Goal: Task Accomplishment & Management: Use online tool/utility

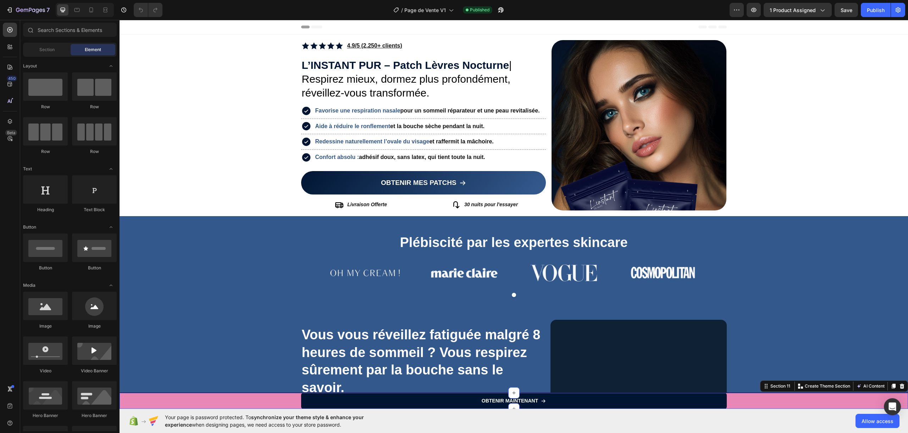
click at [232, 401] on div "OBTENIR MAINTENANT Button Row" at bounding box center [513, 400] width 788 height 16
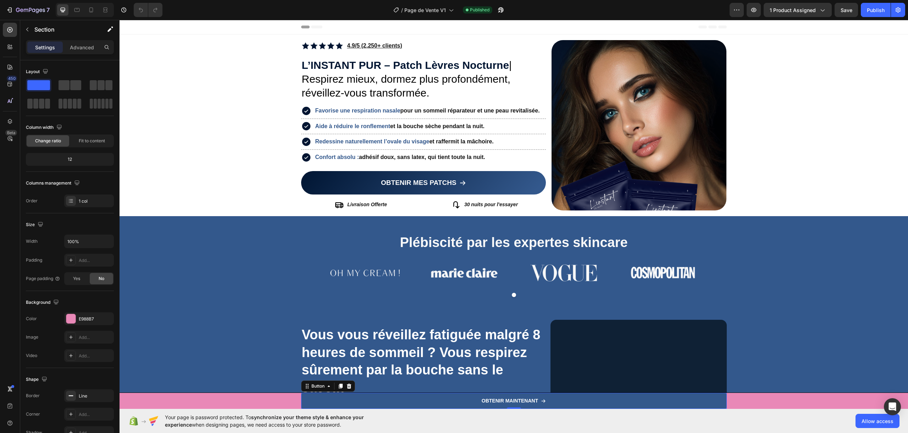
click at [318, 401] on link "OBTENIR MAINTENANT" at bounding box center [513, 400] width 425 height 16
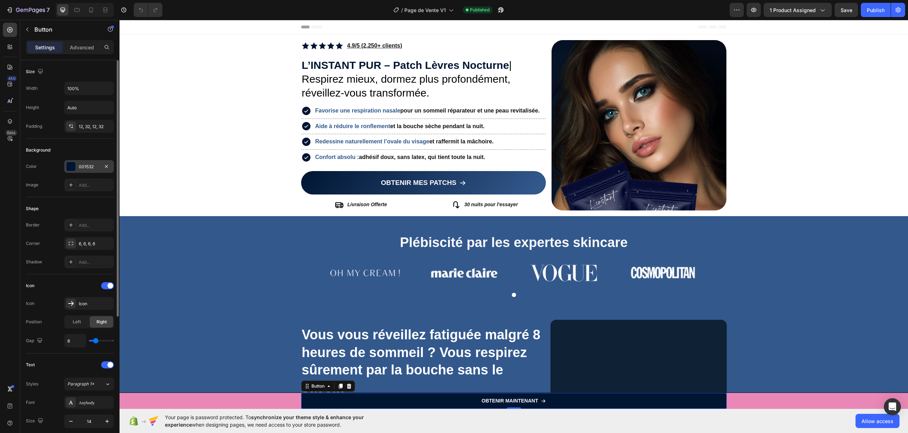
click at [73, 166] on div at bounding box center [70, 166] width 9 height 9
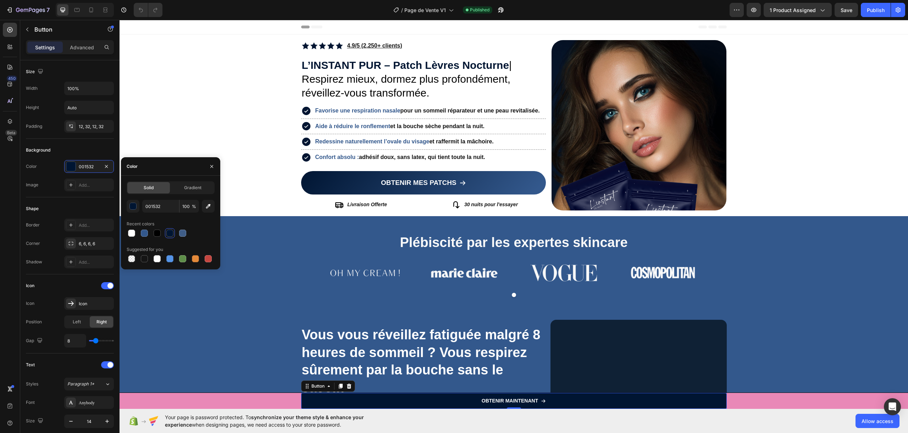
click at [155, 213] on div "001532 100 % Recent colors Suggested for you" at bounding box center [171, 232] width 88 height 64
click at [155, 209] on input "001532" at bounding box center [160, 206] width 37 height 13
click at [177, 400] on div "OBTENIR MAINTENANT Button Row" at bounding box center [513, 400] width 788 height 16
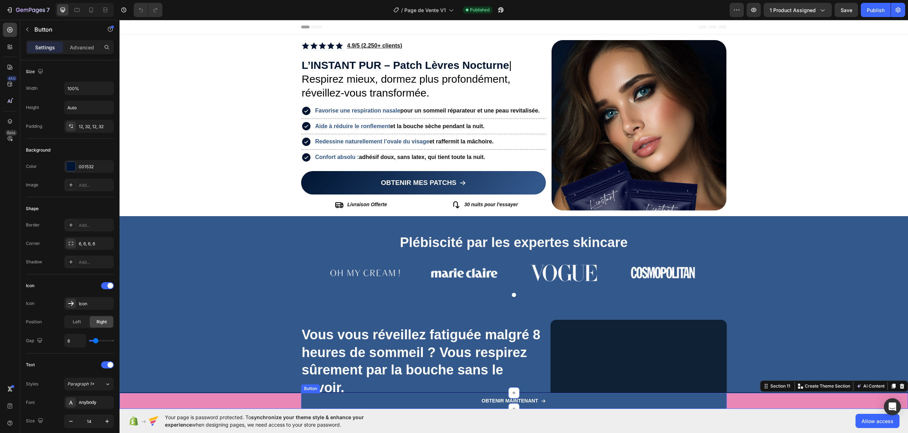
click at [315, 397] on link "OBTENIR MAINTENANT" at bounding box center [513, 400] width 425 height 16
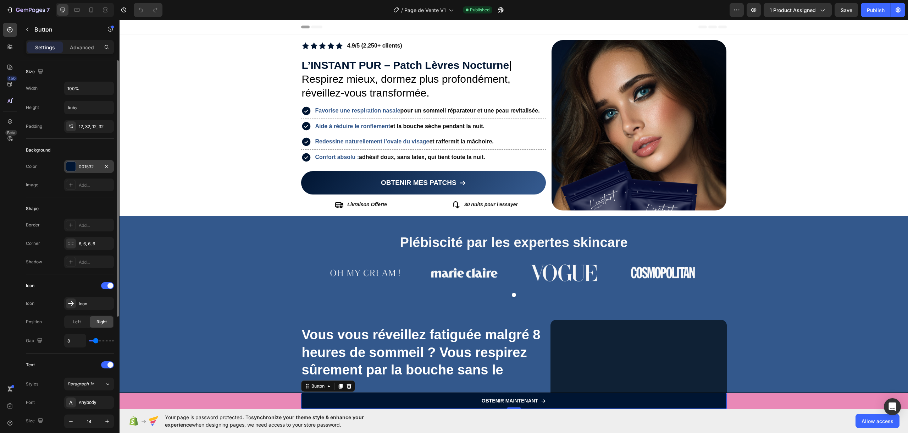
click at [80, 167] on div "001532" at bounding box center [89, 166] width 21 height 6
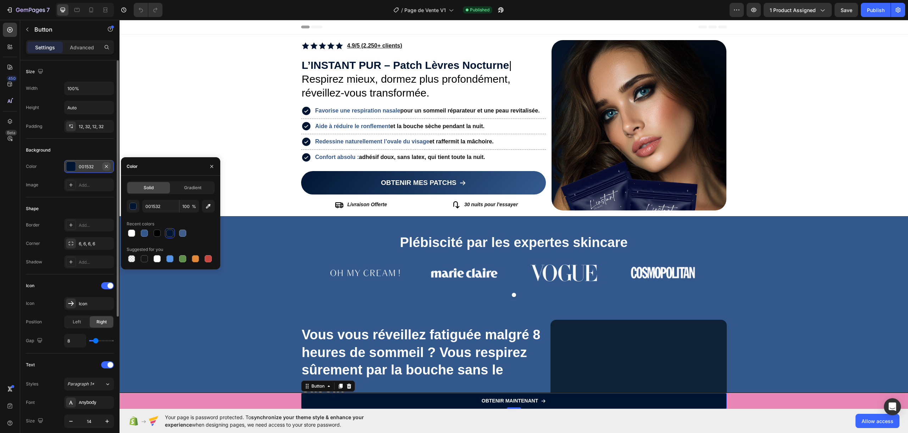
click at [108, 166] on icon "button" at bounding box center [107, 166] width 6 height 6
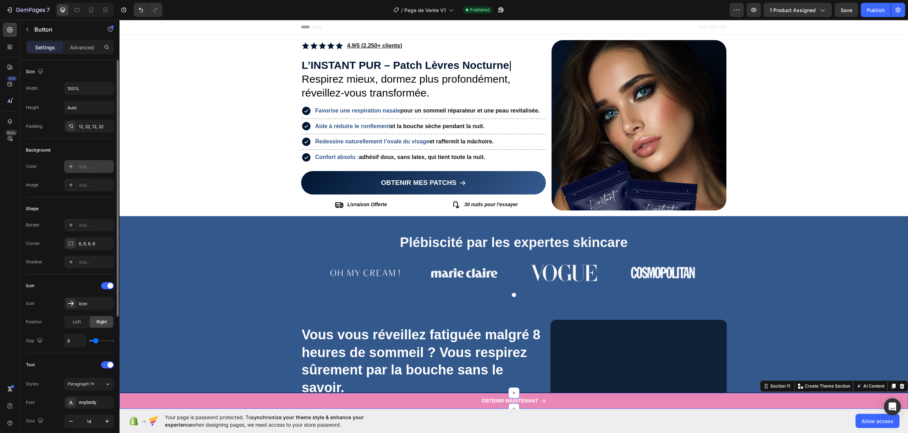
click at [149, 401] on div "OBTENIR MAINTENANT Button Row" at bounding box center [513, 400] width 788 height 16
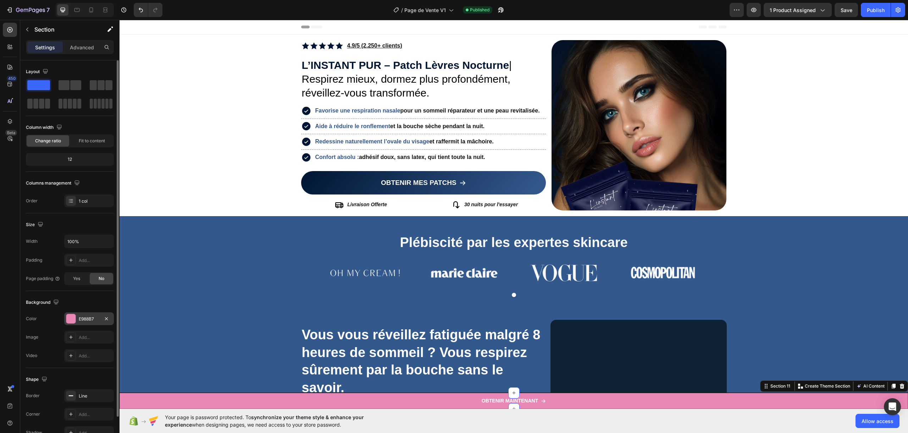
click at [91, 312] on div "E988B7" at bounding box center [89, 318] width 50 height 13
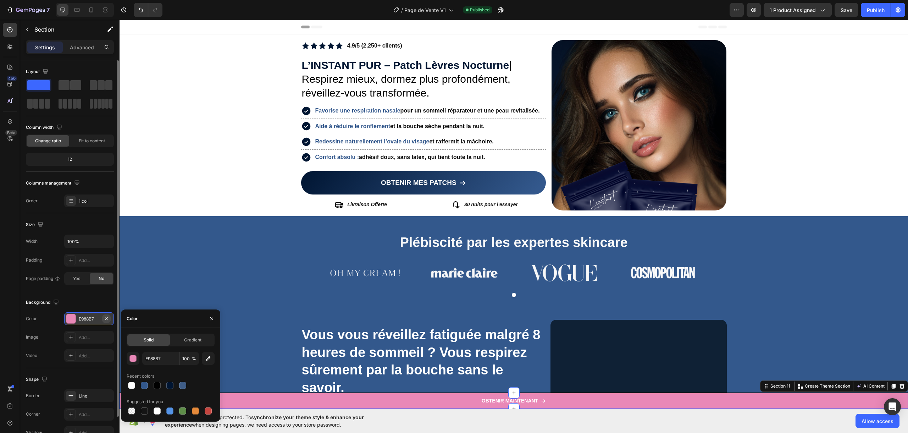
click at [103, 317] on button "button" at bounding box center [106, 318] width 9 height 9
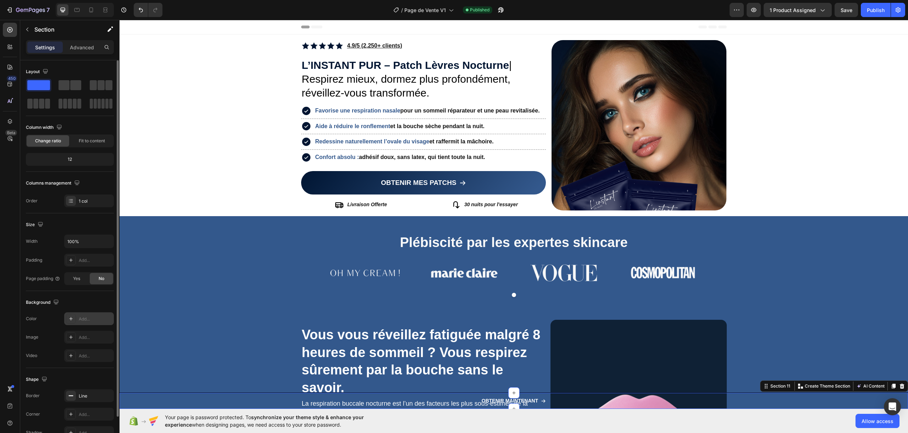
click at [86, 316] on div "Add..." at bounding box center [95, 319] width 33 height 6
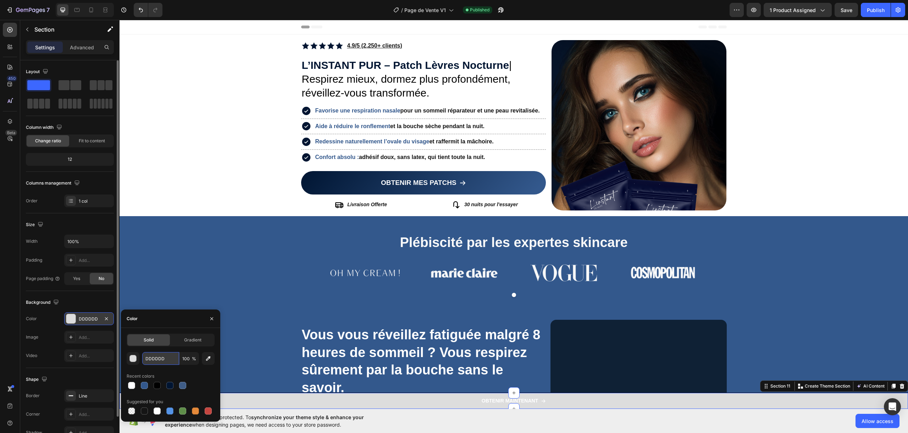
click at [162, 355] on input "DDDDDD" at bounding box center [160, 358] width 37 height 13
paste input "001532"
click at [163, 357] on input "001532D" at bounding box center [160, 358] width 37 height 13
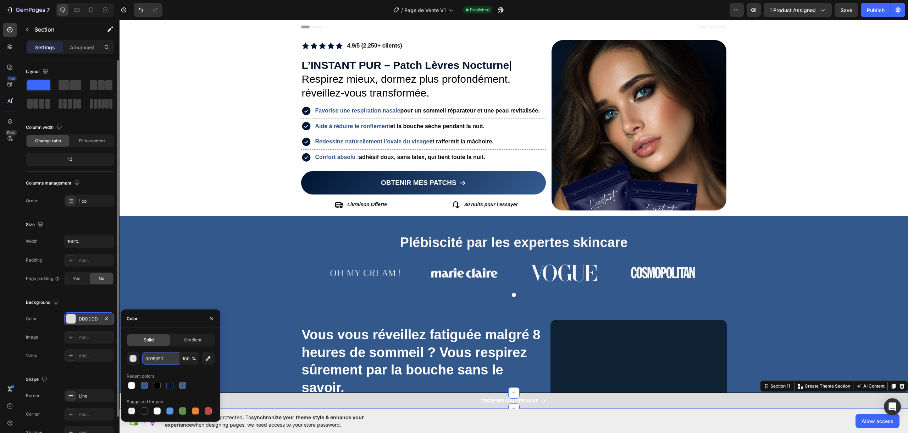
paste input "text"
type input "001532"
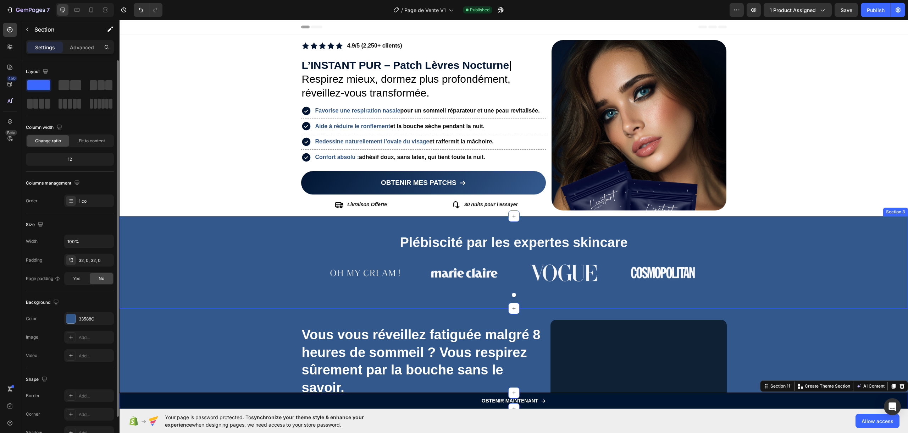
drag, startPoint x: 203, startPoint y: 282, endPoint x: 193, endPoint y: 279, distance: 10.0
click at [202, 282] on div "Image Image Image Image [GEOGRAPHIC_DATA]" at bounding box center [513, 277] width 788 height 38
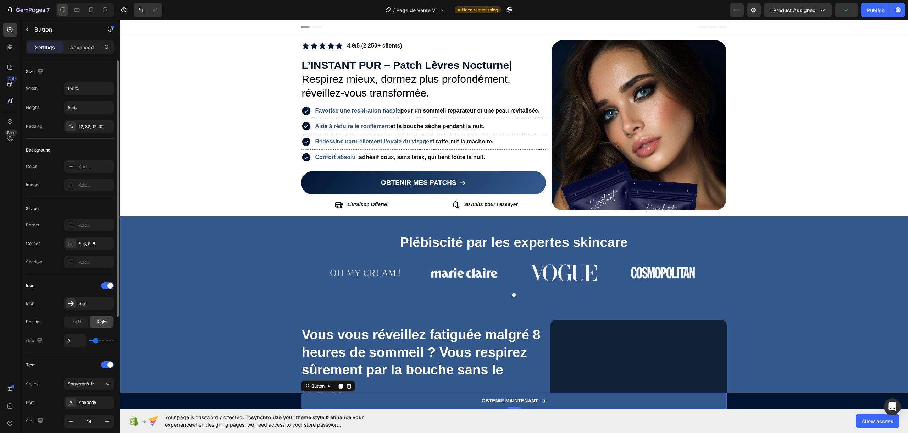
click at [319, 405] on link "OBTENIR MAINTENANT" at bounding box center [513, 400] width 425 height 16
click at [319, 400] on link "OBTENIR MAINTENANT" at bounding box center [513, 400] width 425 height 16
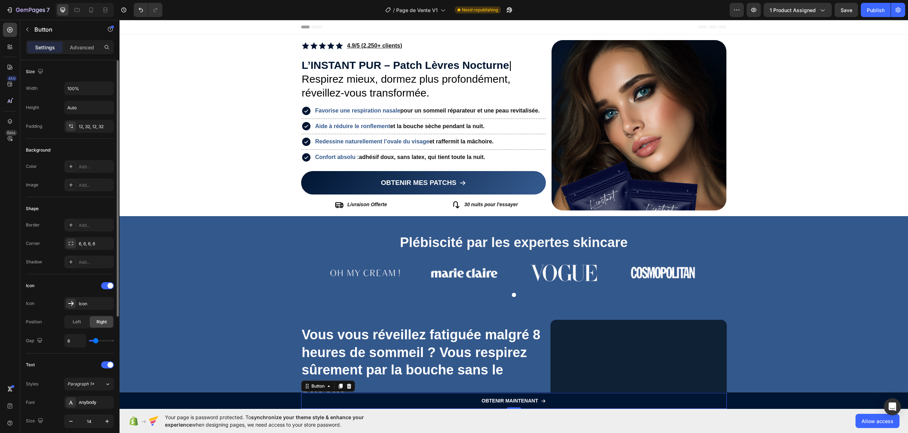
scroll to position [209, 0]
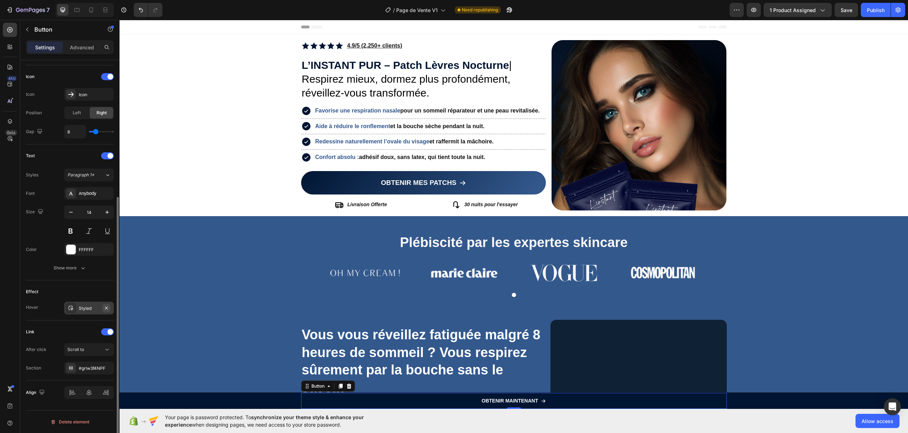
click at [107, 307] on icon "button" at bounding box center [106, 307] width 3 height 3
click at [274, 312] on div "Vous vous réveillez fatiguée malgré 8 heures de sommeil ? Vous respirez sûremen…" at bounding box center [513, 407] width 788 height 199
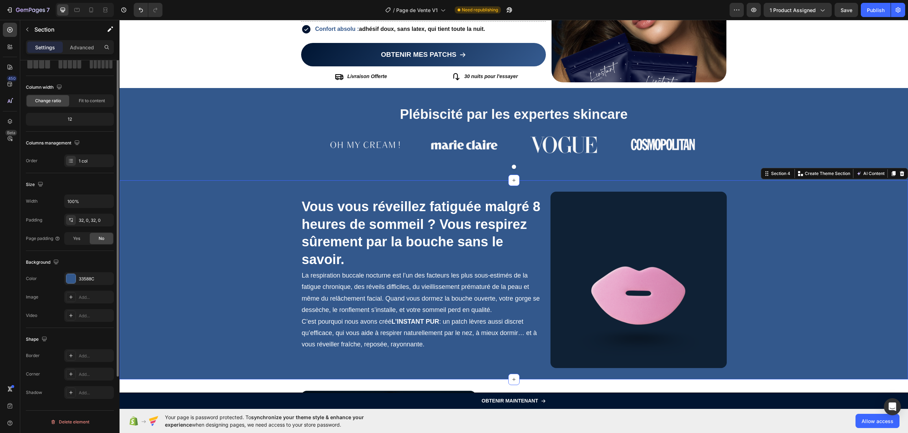
scroll to position [0, 0]
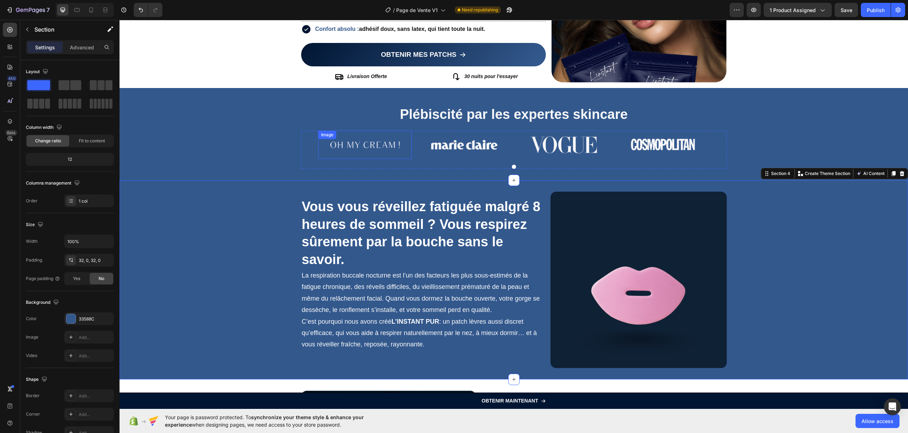
click at [364, 146] on img at bounding box center [365, 144] width 94 height 28
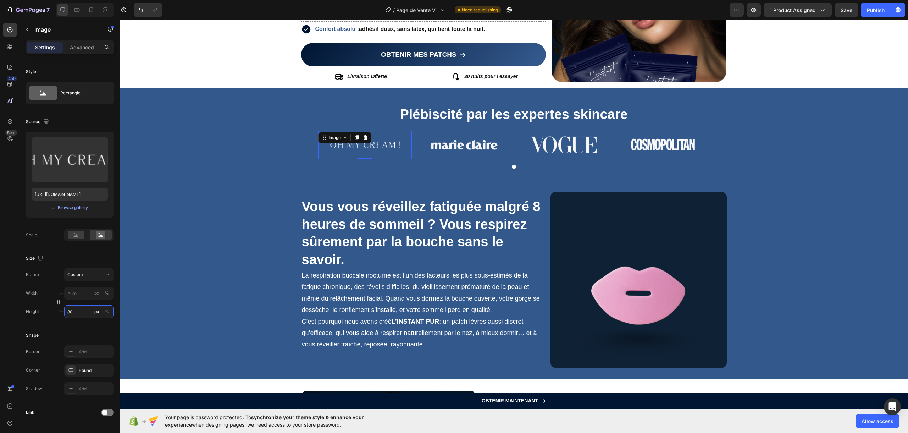
click at [79, 310] on input "80" at bounding box center [89, 311] width 50 height 13
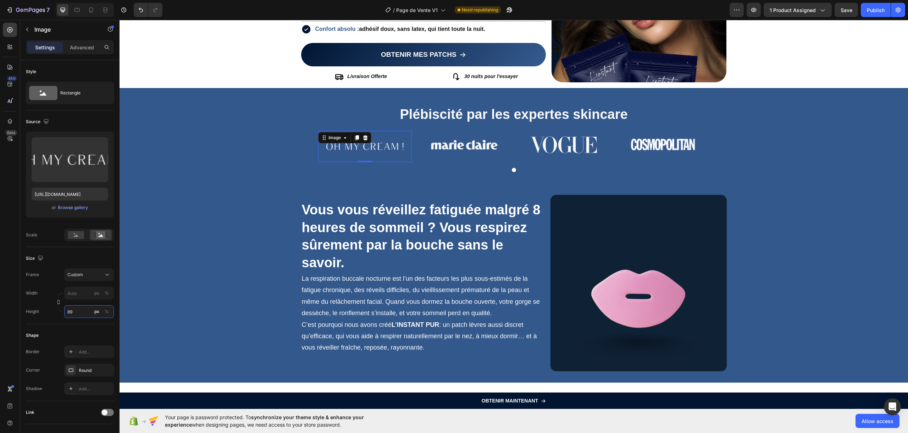
type input "90"
click at [178, 253] on div "Vous vous réveillez fatiguée malgré 8 heures de sommeil ? Vous respirez sûremen…" at bounding box center [513, 283] width 788 height 176
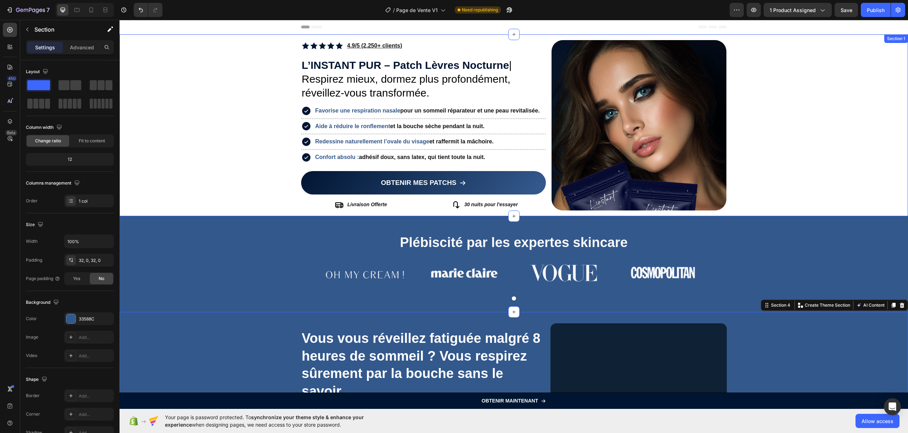
click at [250, 210] on div "Image Image 4.9/5 (2,250+ clients) Text Block Row L’INSTANT PUR – Patch Lèvres …" at bounding box center [513, 125] width 788 height 182
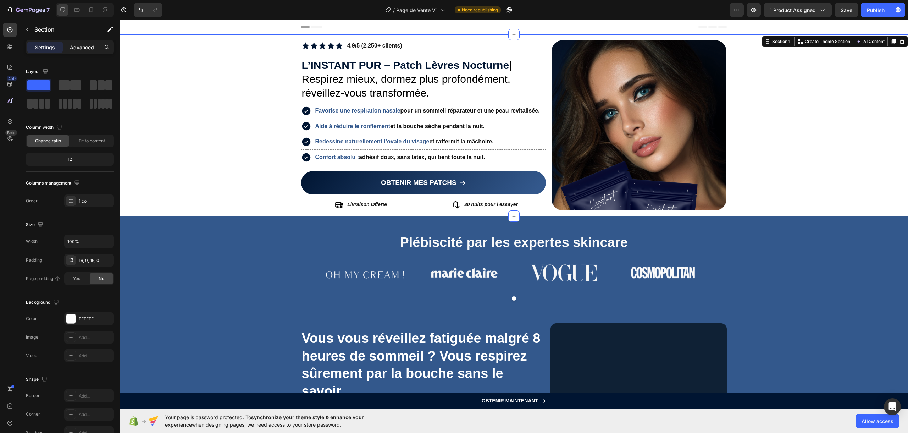
click at [83, 44] on p "Advanced" at bounding box center [82, 47] width 24 height 7
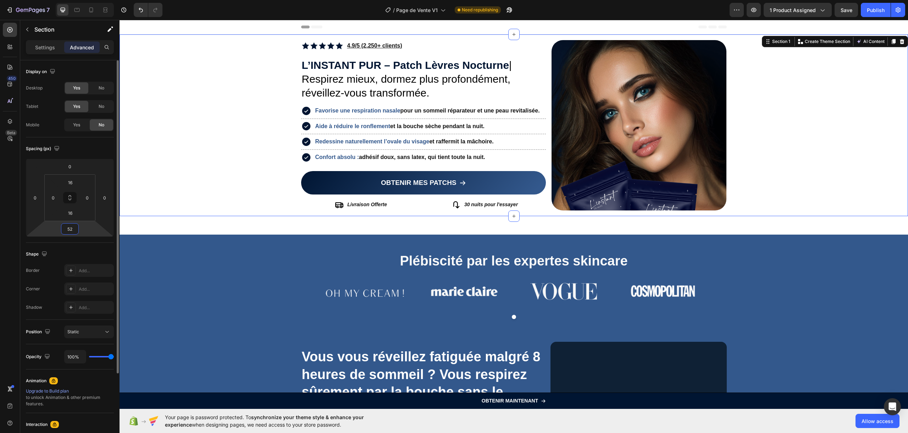
drag, startPoint x: 85, startPoint y: 230, endPoint x: 87, endPoint y: 221, distance: 9.5
click at [88, 0] on html "7 / Page de Vente V1 Need republishing Preview 1 product assigned Save Publish …" at bounding box center [454, 0] width 908 height 0
click at [90, 9] on icon at bounding box center [91, 9] width 7 height 7
type input "40"
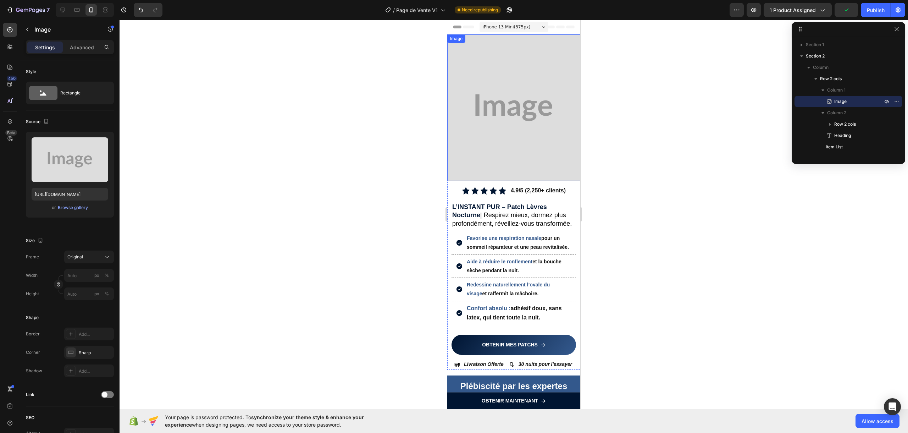
click at [458, 110] on img at bounding box center [513, 107] width 133 height 146
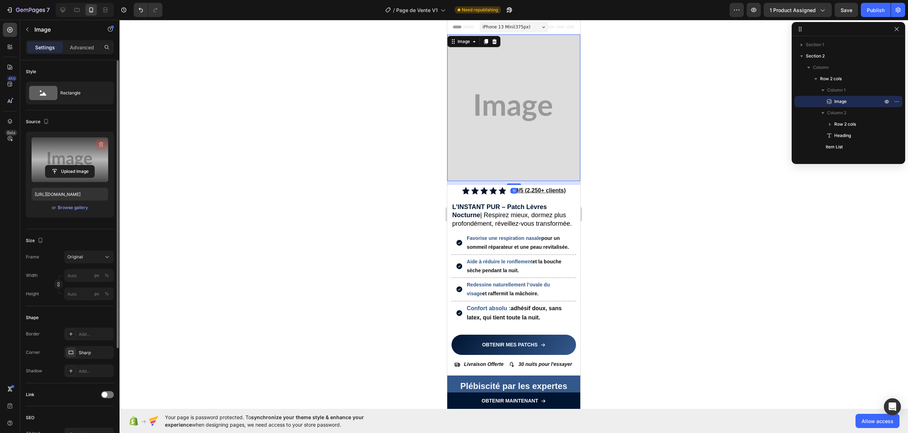
click at [99, 143] on icon "button" at bounding box center [101, 144] width 7 height 7
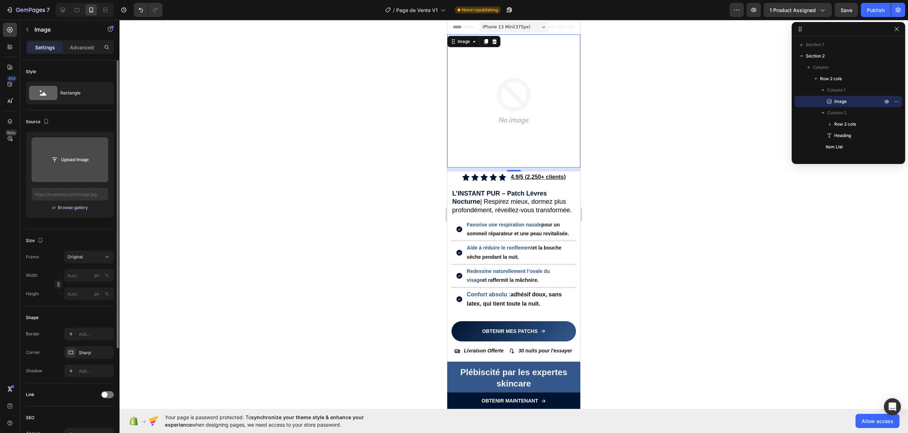
click at [68, 209] on div "Browse gallery" at bounding box center [73, 207] width 30 height 6
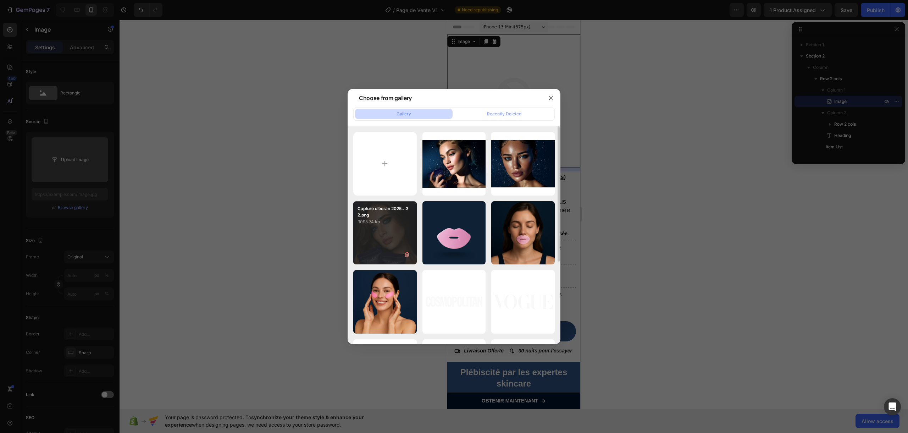
click at [374, 223] on p "3095.74 kb" at bounding box center [384, 221] width 55 height 7
type input "[URL][DOMAIN_NAME]"
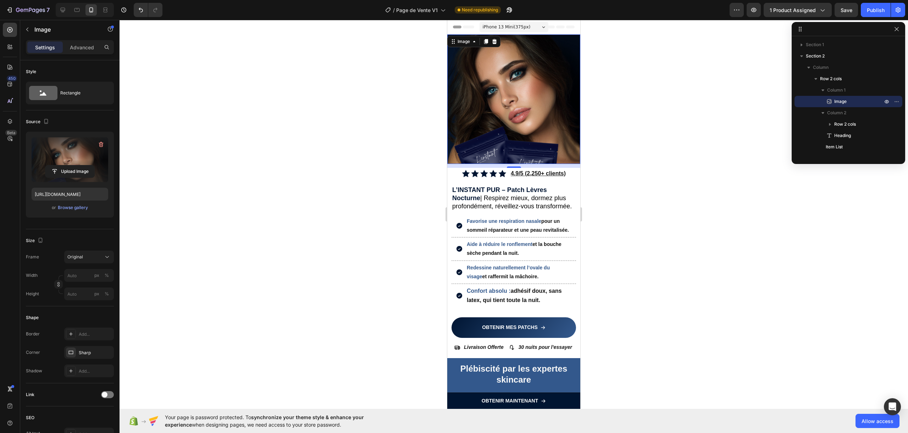
click at [647, 218] on div at bounding box center [513, 226] width 788 height 413
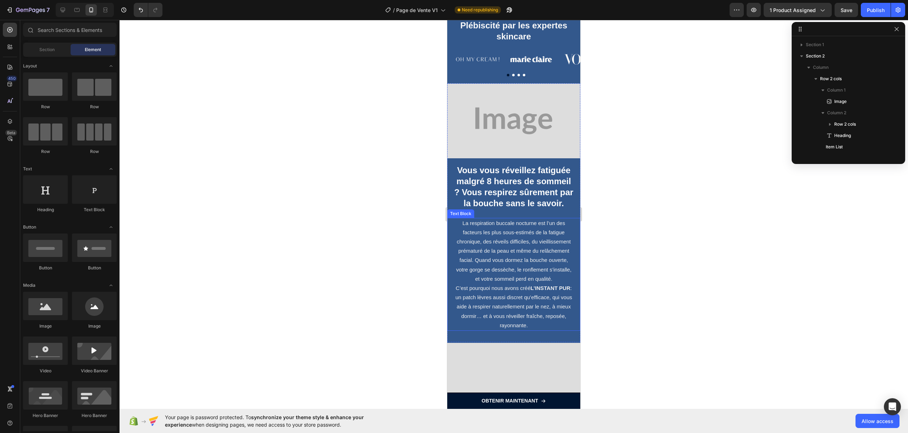
scroll to position [296, 0]
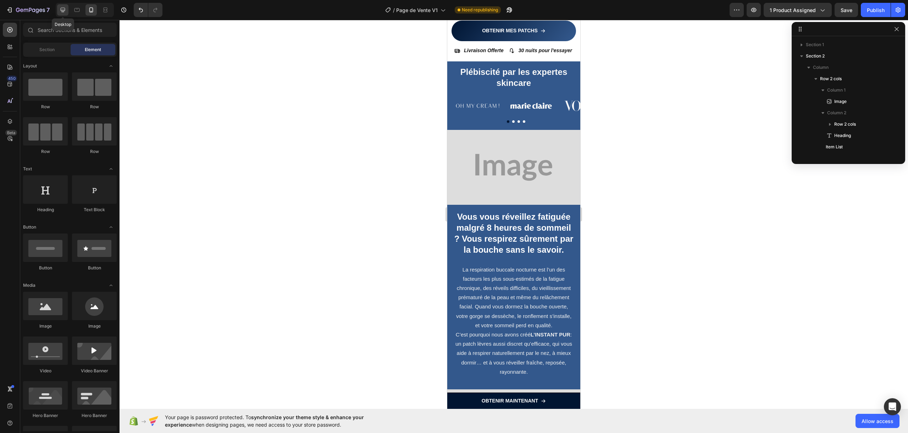
click at [63, 8] on icon at bounding box center [63, 10] width 5 height 5
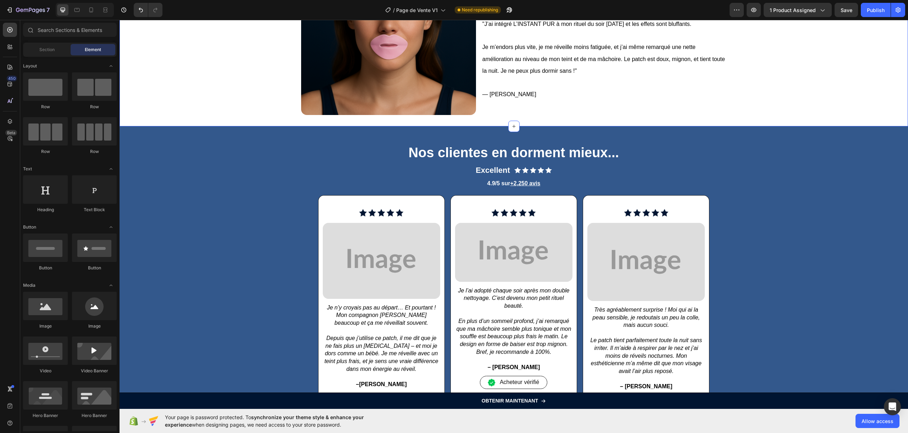
scroll to position [457, 0]
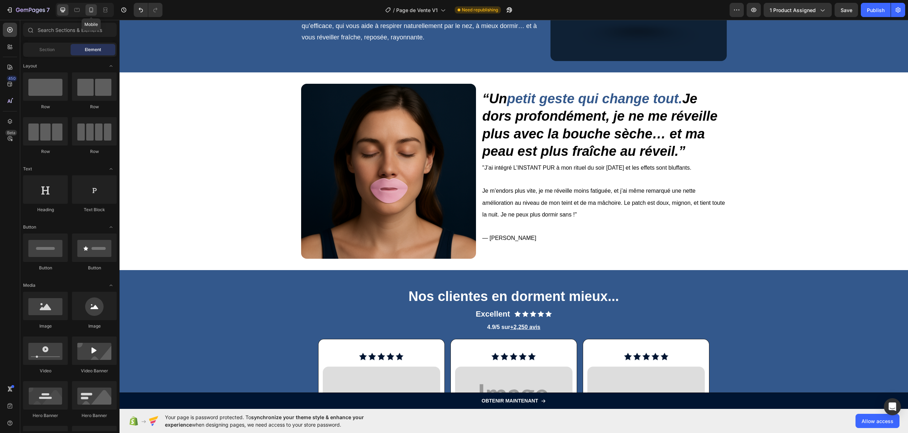
click at [93, 7] on icon at bounding box center [91, 9] width 7 height 7
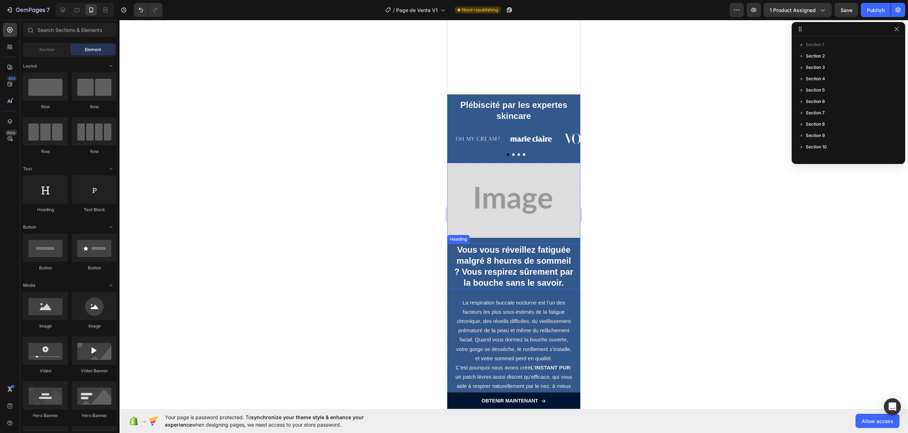
scroll to position [377, 0]
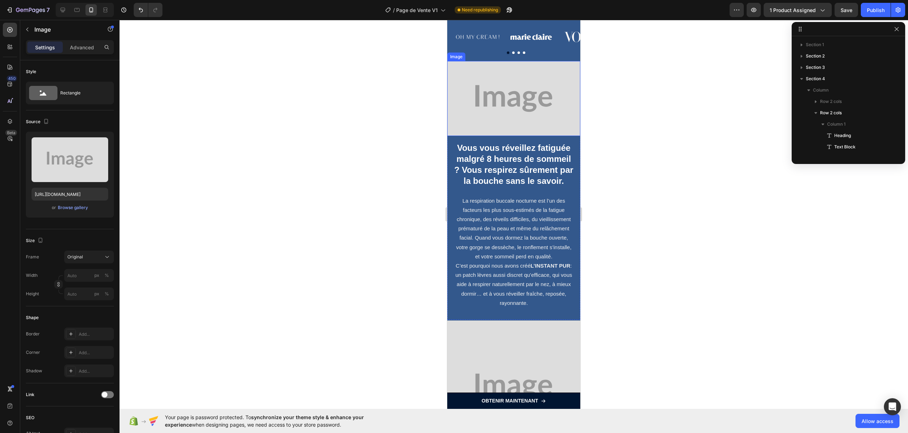
click at [515, 102] on img at bounding box center [513, 98] width 133 height 75
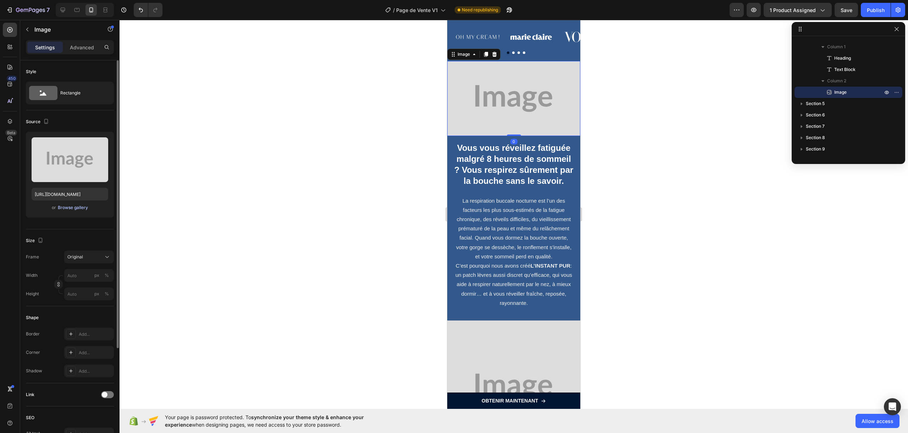
click at [68, 206] on div "Browse gallery" at bounding box center [73, 207] width 30 height 6
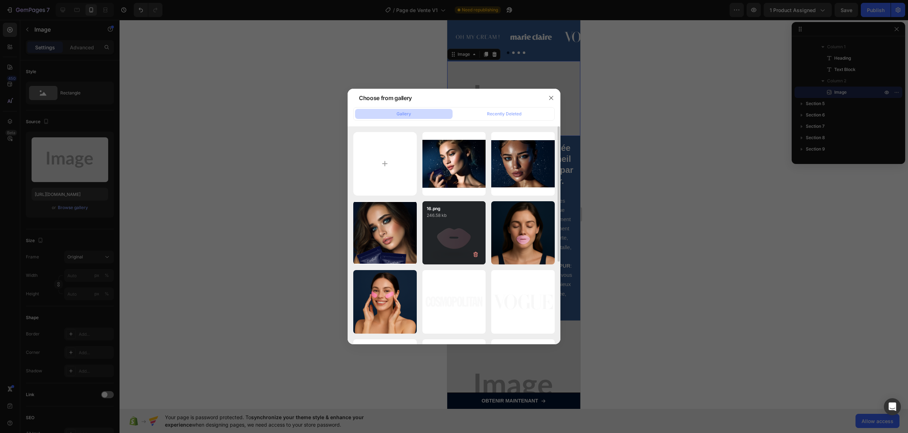
click at [458, 224] on div "16.png 246.58 kb" at bounding box center [453, 232] width 63 height 63
type input "[URL][DOMAIN_NAME]"
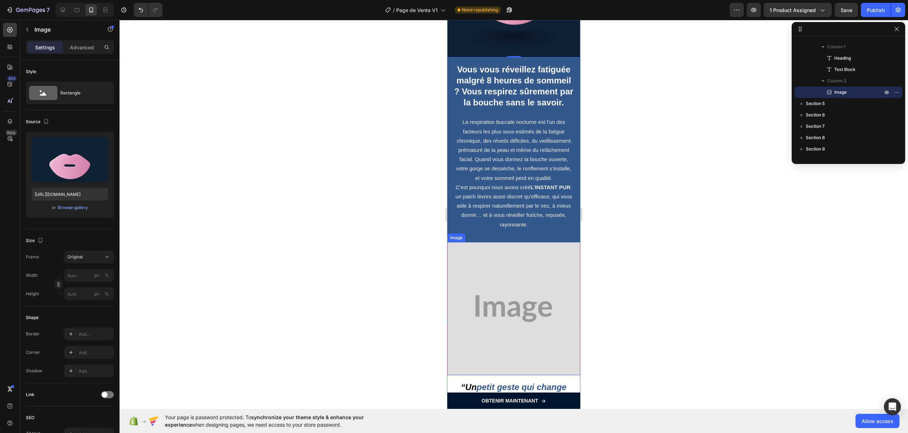
scroll to position [573, 0]
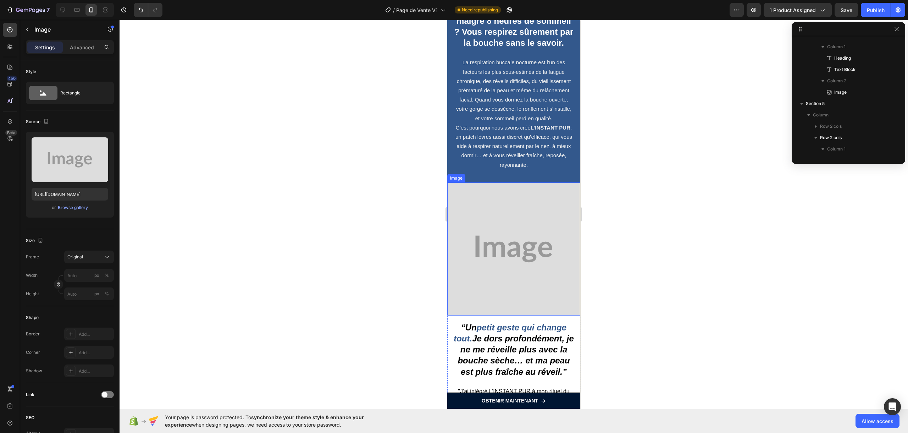
click at [516, 256] on img at bounding box center [513, 248] width 133 height 133
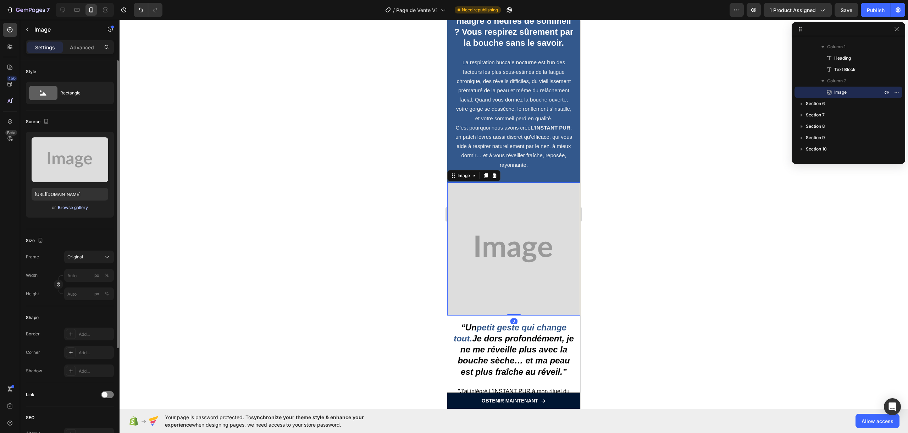
click at [70, 210] on div "Browse gallery" at bounding box center [73, 207] width 30 height 6
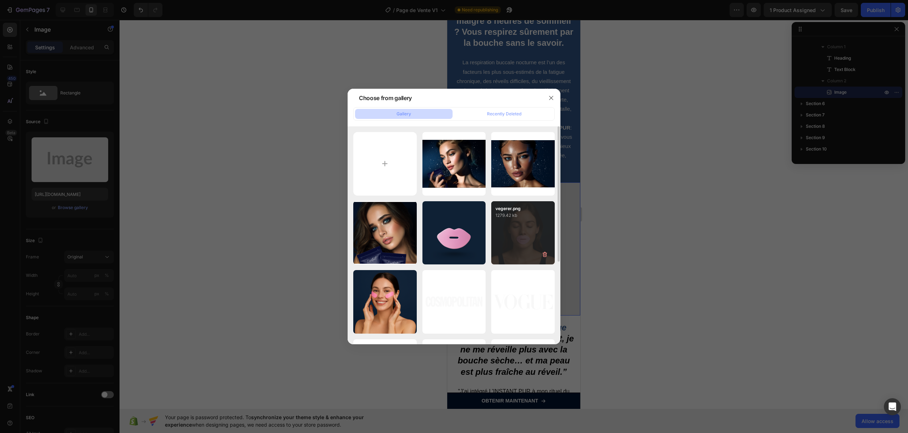
click at [527, 244] on div "vegerer.png 1279.42 kb" at bounding box center [522, 232] width 63 height 63
type input "[URL][DOMAIN_NAME]"
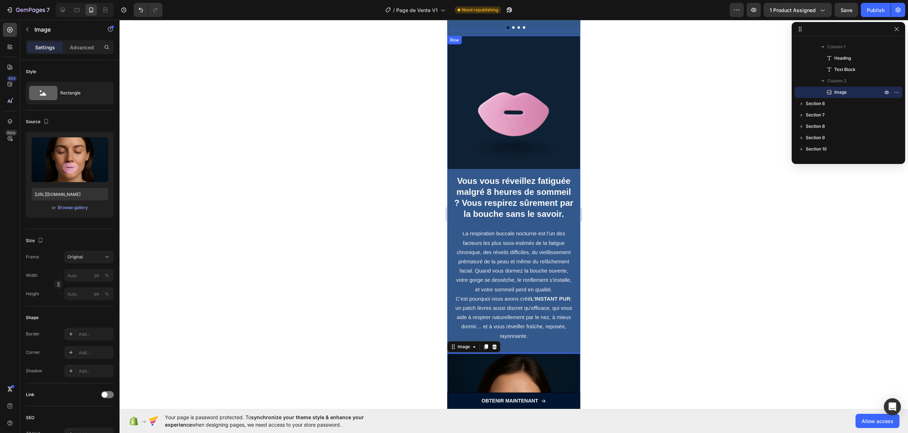
scroll to position [329, 0]
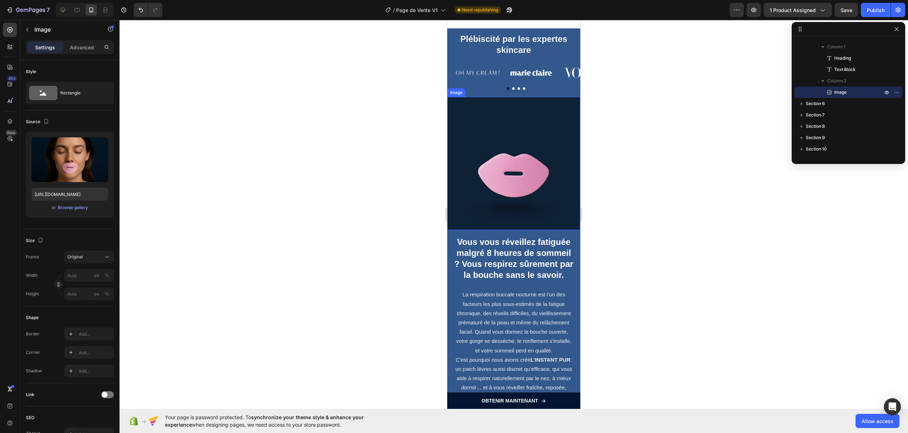
click at [516, 165] on img at bounding box center [513, 163] width 133 height 133
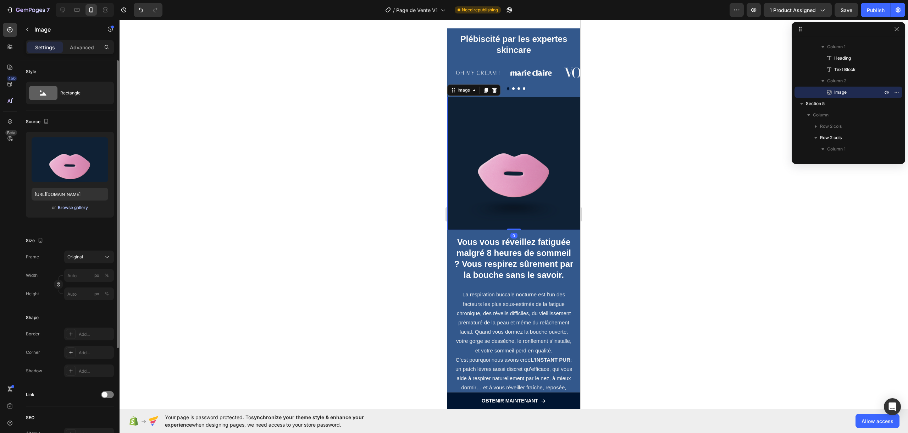
click at [69, 209] on div "Browse gallery" at bounding box center [73, 207] width 30 height 6
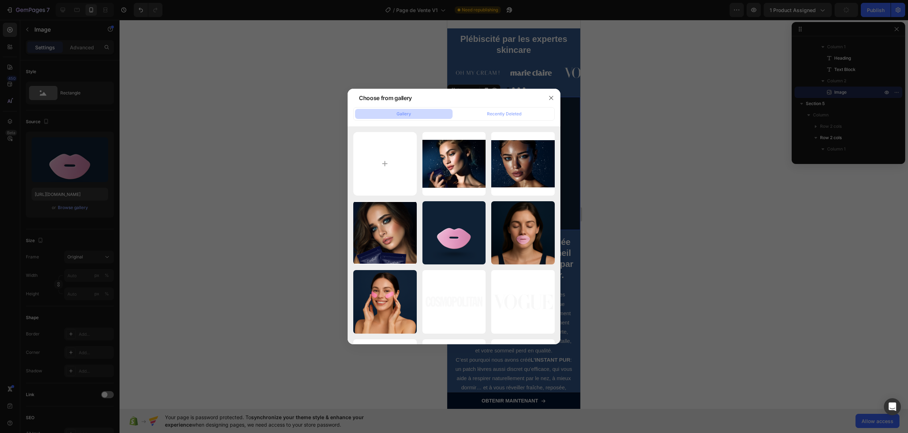
click at [250, 193] on div at bounding box center [454, 216] width 908 height 433
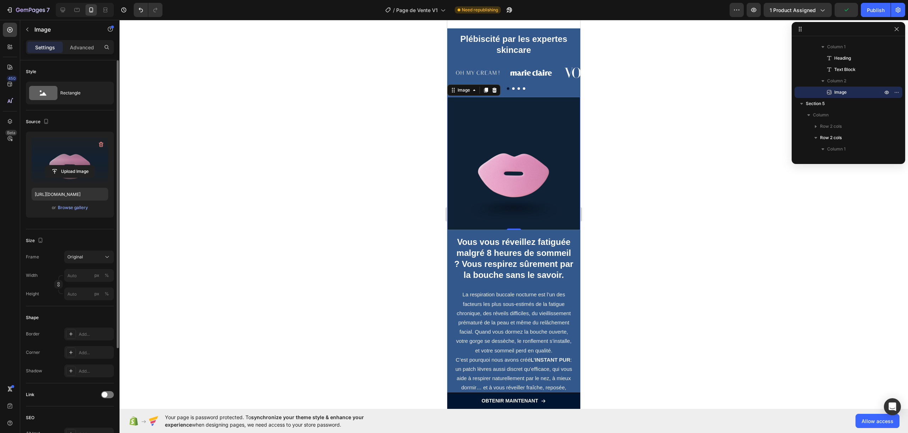
click at [59, 149] on label at bounding box center [70, 159] width 77 height 45
click at [59, 165] on input "file" at bounding box center [69, 171] width 49 height 12
click at [483, 215] on img at bounding box center [513, 163] width 133 height 133
click at [81, 49] on p "Advanced" at bounding box center [82, 47] width 24 height 7
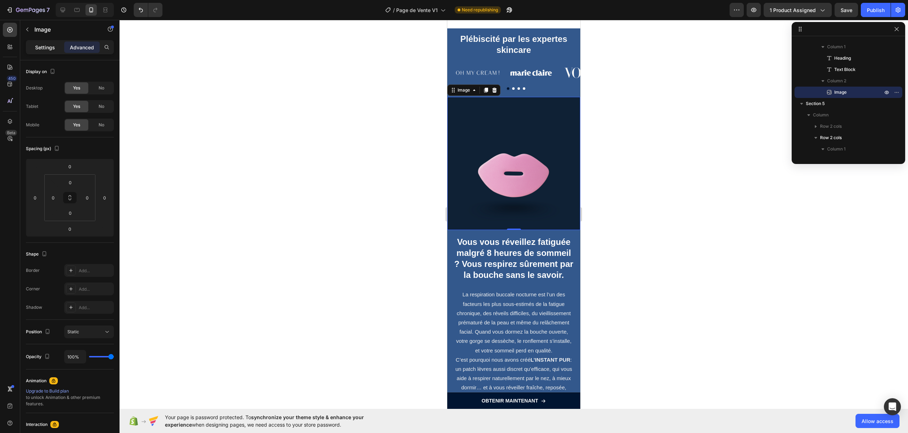
click at [53, 44] on p "Settings" at bounding box center [45, 47] width 20 height 7
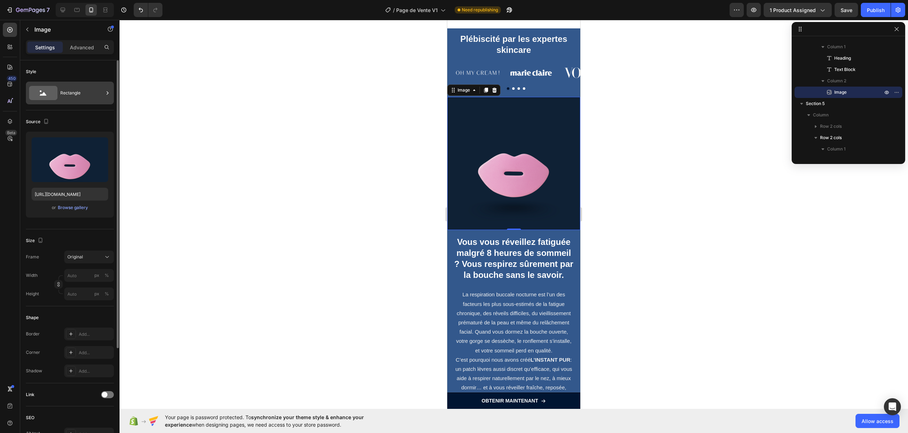
click at [69, 93] on div "Rectangle" at bounding box center [81, 93] width 43 height 16
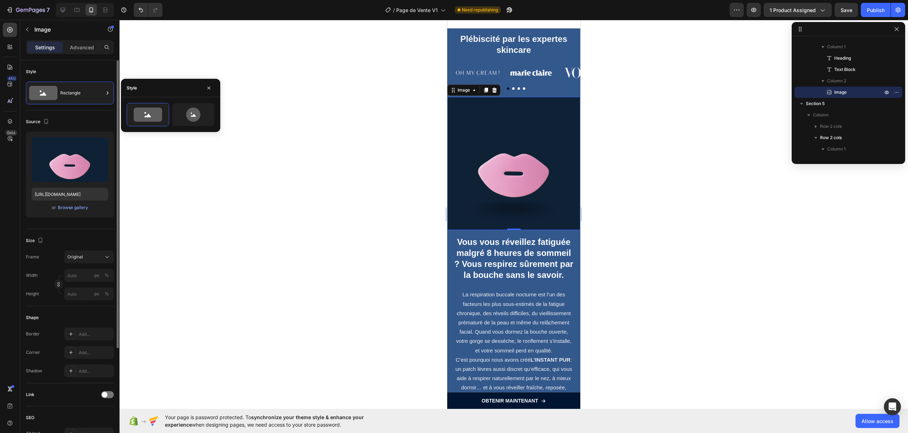
click at [75, 123] on div "Source" at bounding box center [70, 121] width 88 height 11
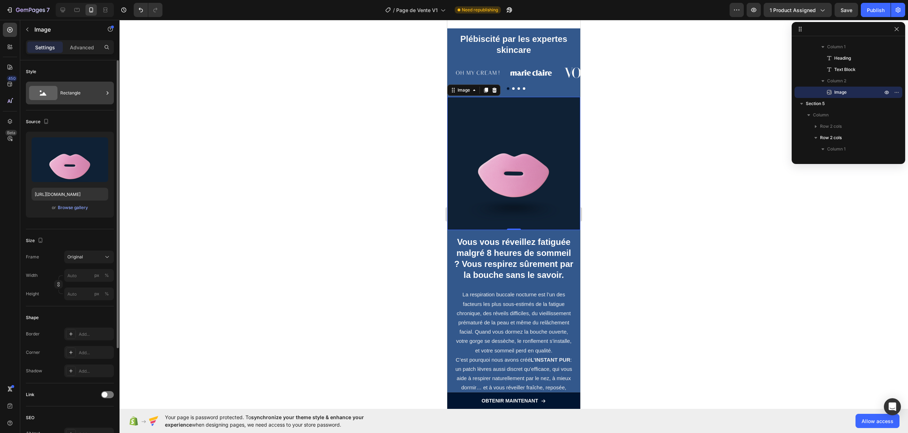
click at [76, 90] on div "Rectangle" at bounding box center [81, 93] width 43 height 16
click at [72, 118] on div "Source" at bounding box center [70, 121] width 88 height 11
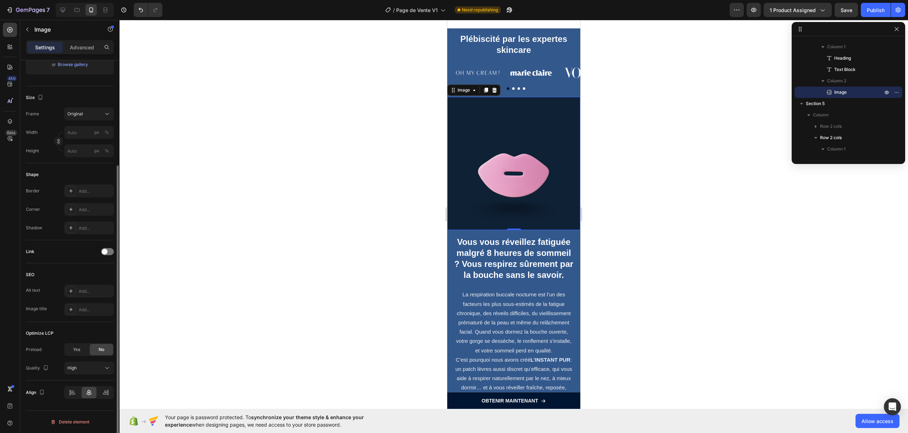
scroll to position [0, 0]
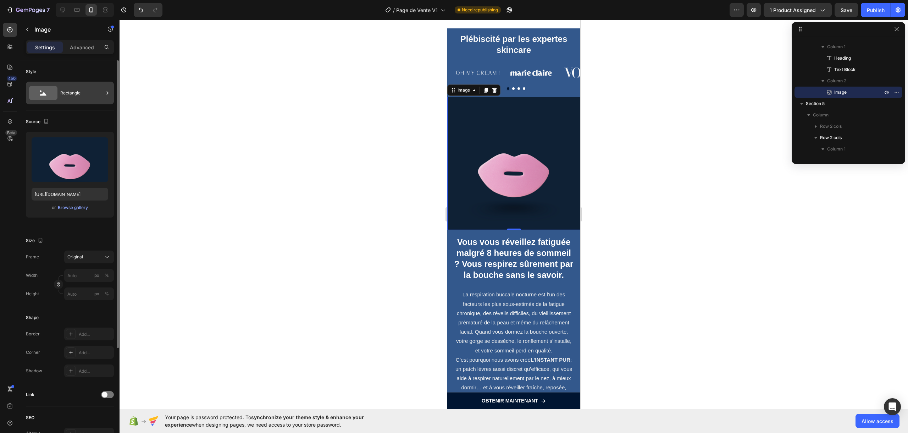
click at [80, 92] on div "Rectangle" at bounding box center [81, 93] width 43 height 16
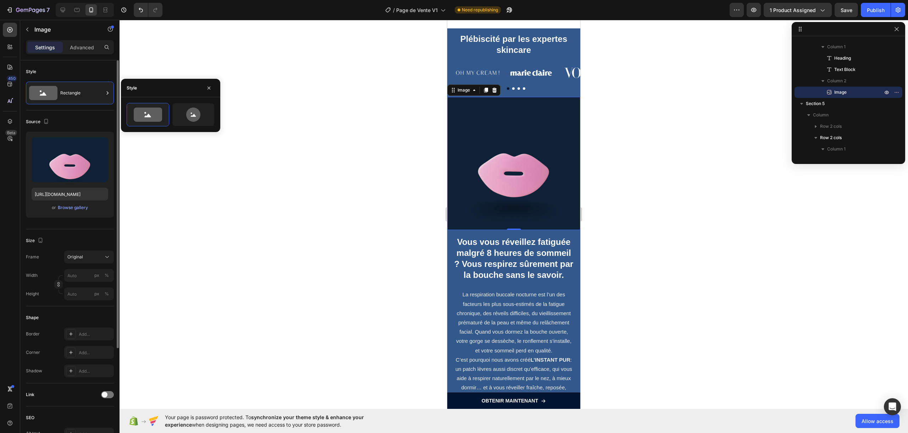
click at [82, 72] on div "Style" at bounding box center [70, 71] width 88 height 11
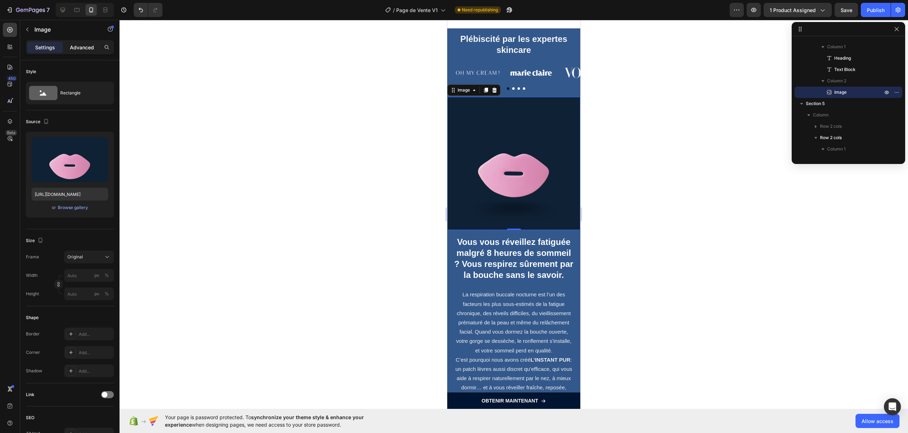
click at [76, 48] on p "Advanced" at bounding box center [82, 47] width 24 height 7
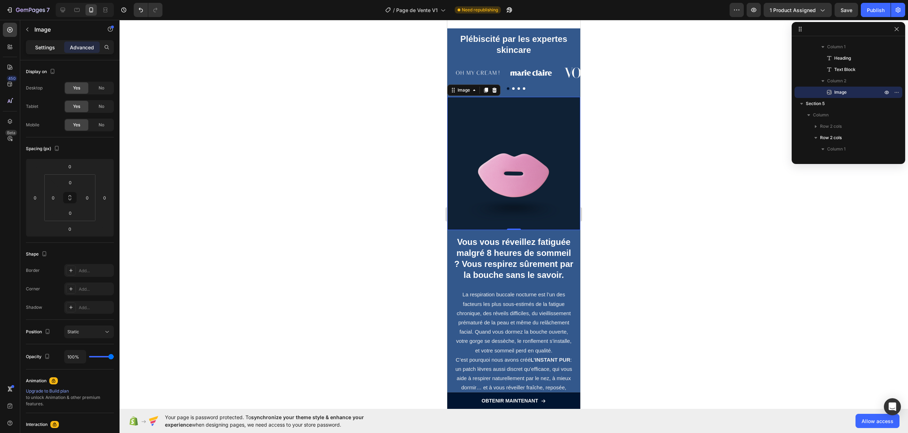
click at [37, 46] on p "Settings" at bounding box center [45, 47] width 20 height 7
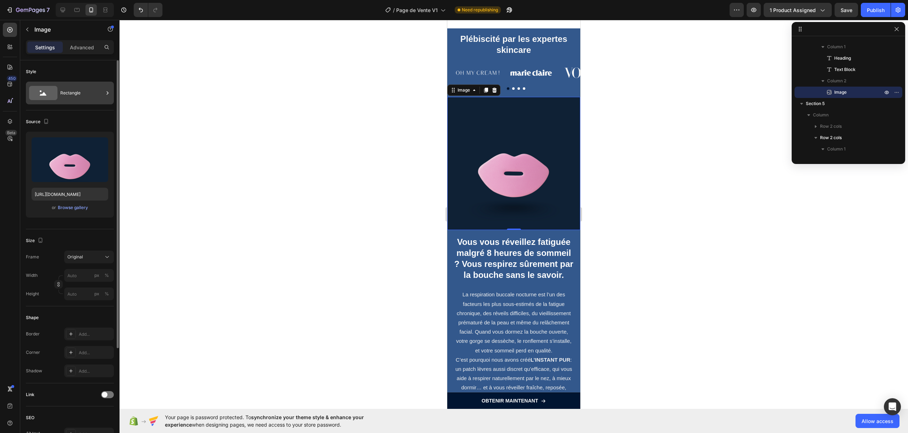
click at [87, 90] on div "Rectangle" at bounding box center [81, 93] width 43 height 16
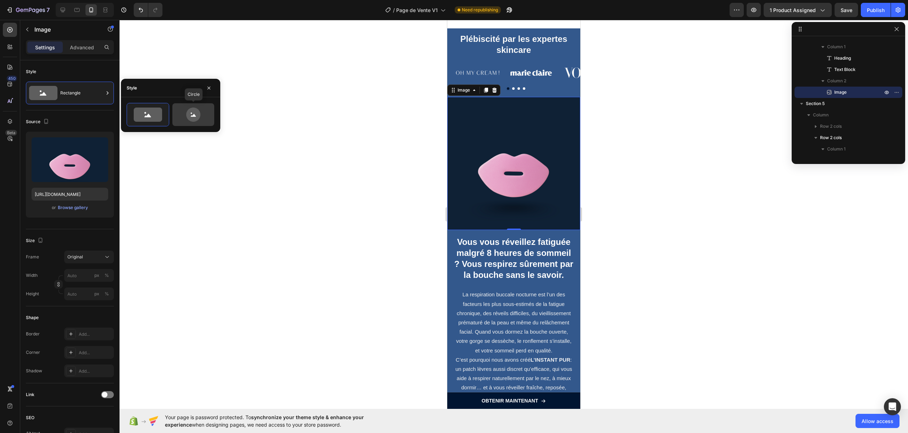
click at [193, 120] on icon at bounding box center [193, 114] width 14 height 14
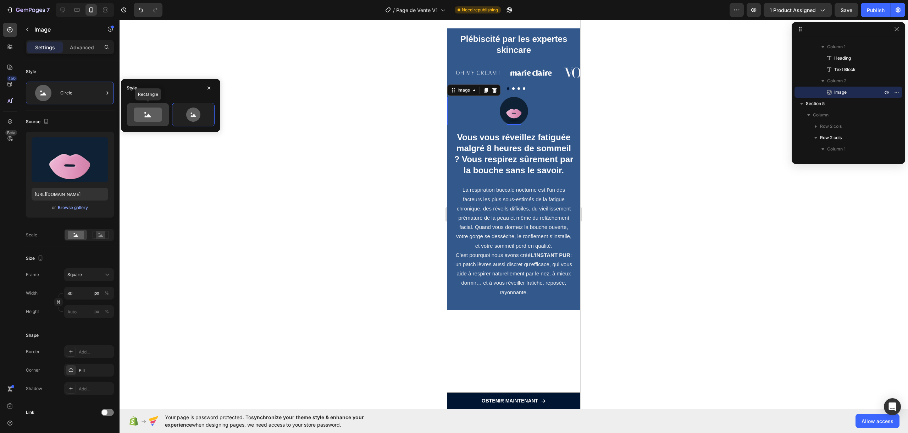
click at [149, 117] on icon at bounding box center [147, 116] width 7 height 4
type input "100"
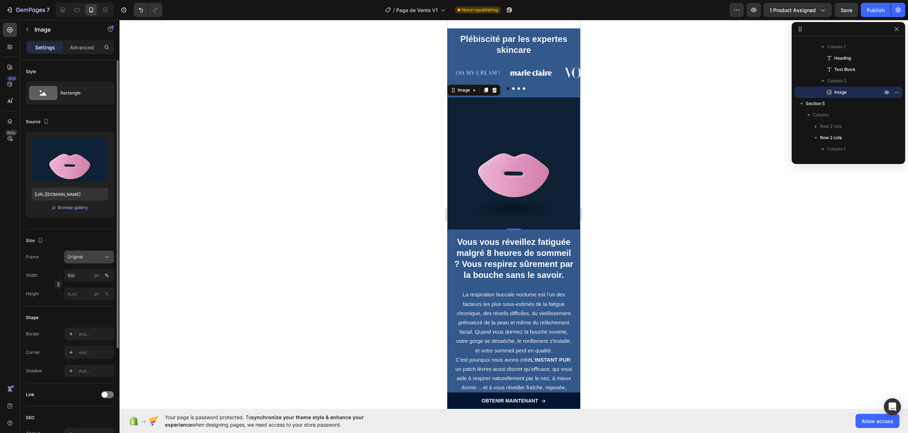
click at [83, 256] on div "Original" at bounding box center [84, 257] width 35 height 6
click at [75, 299] on span "Horizontal" at bounding box center [77, 300] width 21 height 7
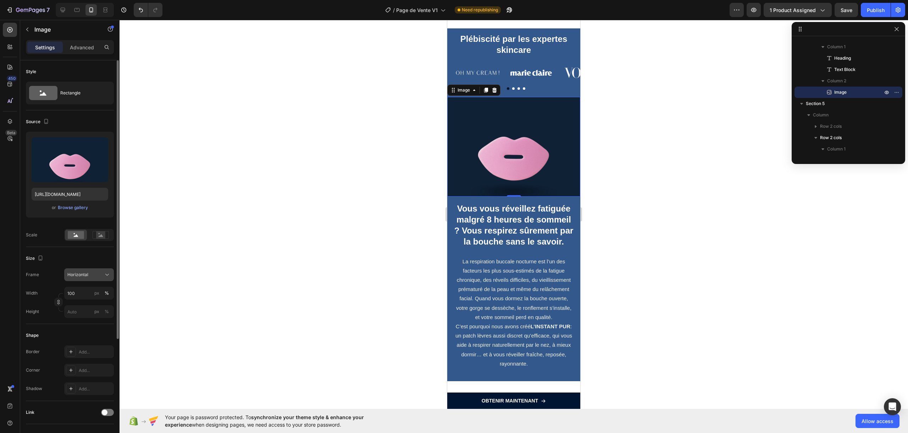
click at [75, 277] on span "Horizontal" at bounding box center [77, 274] width 21 height 6
click at [81, 328] on div "Original" at bounding box center [82, 331] width 57 height 13
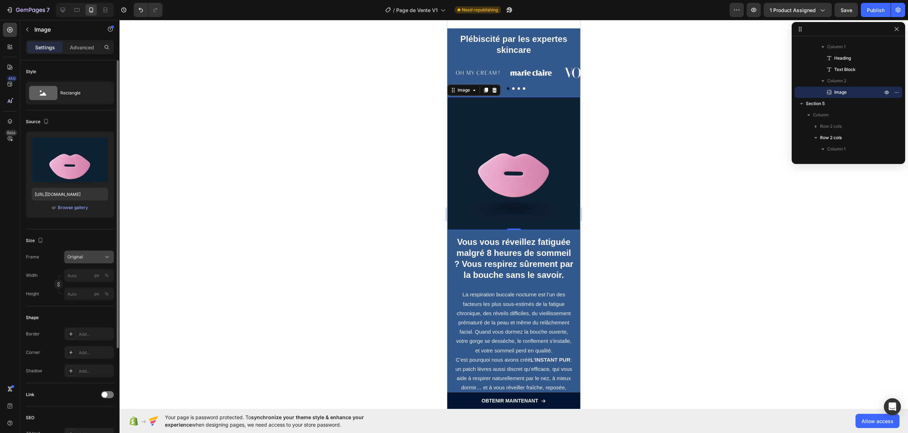
click at [89, 256] on div "Original" at bounding box center [84, 257] width 35 height 6
click at [89, 302] on div "Horizontal" at bounding box center [87, 300] width 41 height 7
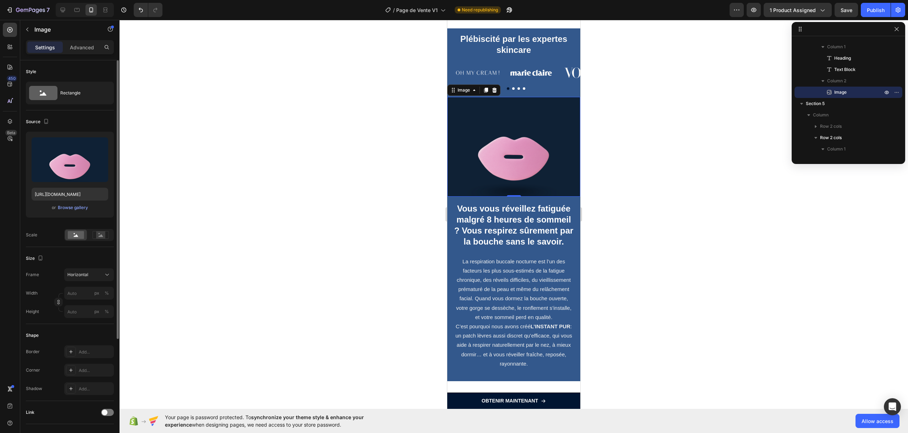
drag, startPoint x: 306, startPoint y: 250, endPoint x: 304, endPoint y: 244, distance: 5.9
click at [306, 249] on div at bounding box center [513, 226] width 788 height 413
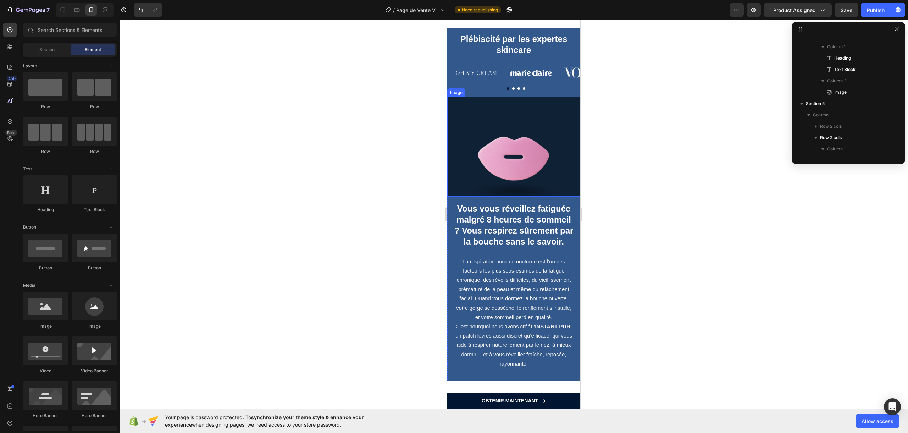
click at [474, 131] on img at bounding box center [513, 147] width 133 height 100
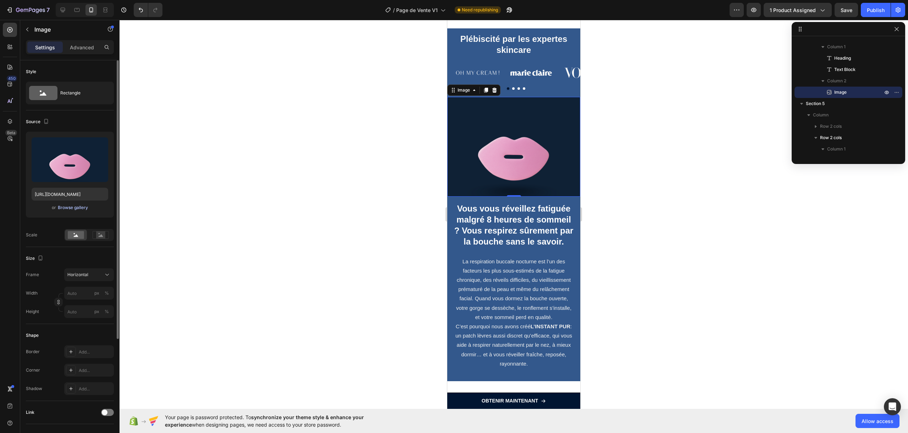
click at [68, 207] on div "Browse gallery" at bounding box center [73, 207] width 30 height 6
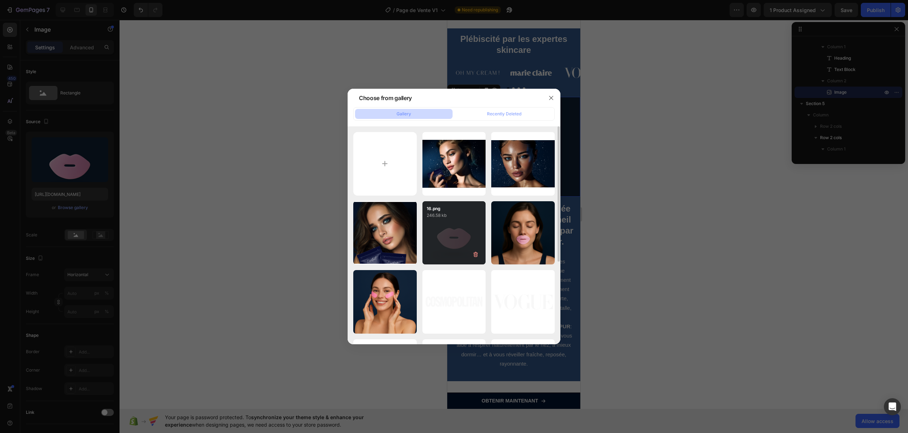
click at [465, 232] on div "16.png 246.58 kb" at bounding box center [453, 232] width 63 height 63
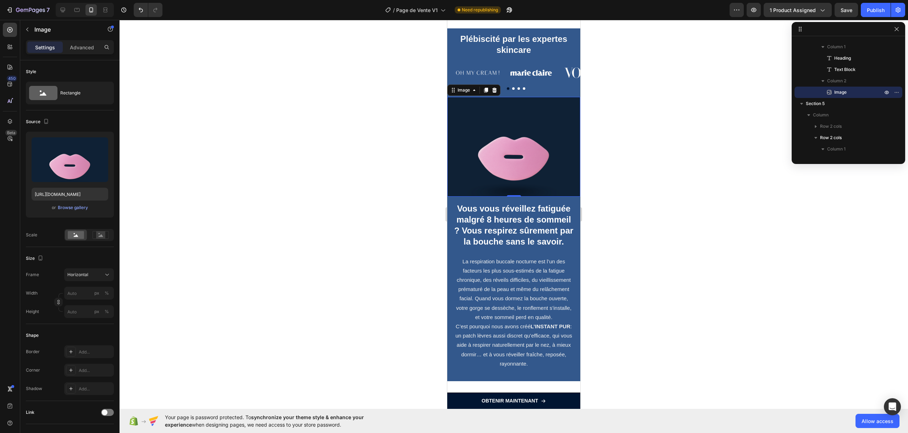
click at [641, 163] on div at bounding box center [513, 226] width 788 height 413
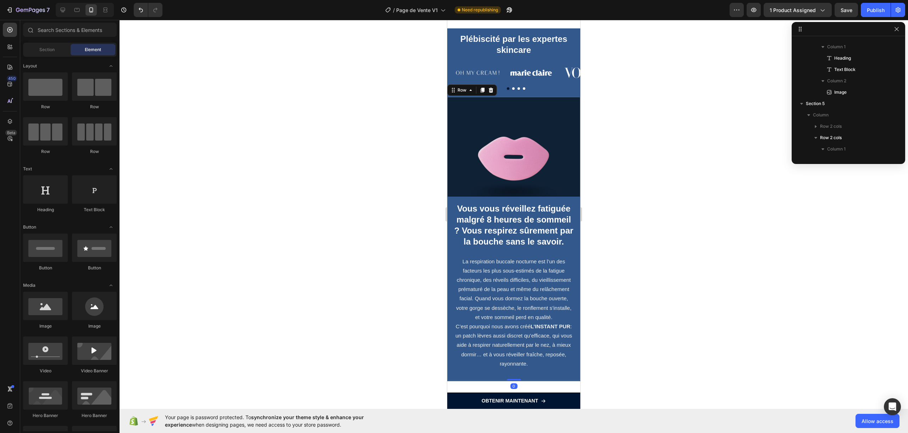
scroll to position [21, 0]
click at [487, 208] on div "Vous vous réveillez fatiguée malgré 8 heures de sommeil ? Vous respirez sûremen…" at bounding box center [513, 282] width 133 height 172
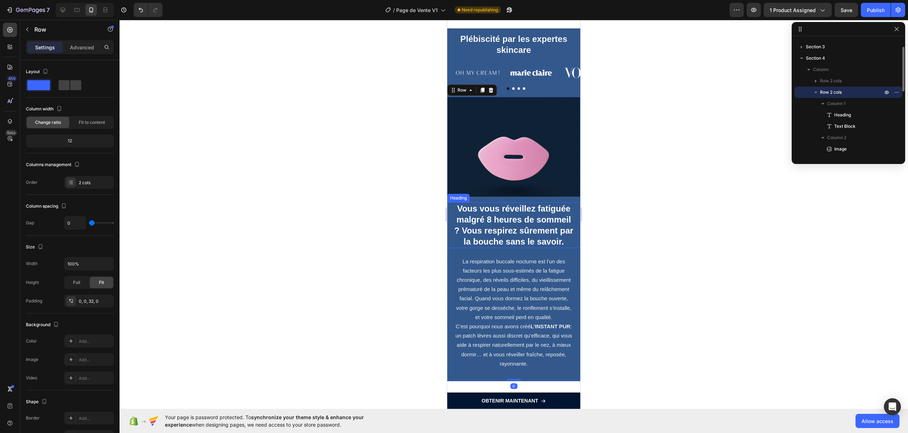
click at [503, 243] on h2 "Vous vous réveillez fatiguée malgré 8 heures de sommeil ? Vous respirez sûremen…" at bounding box center [514, 225] width 122 height 46
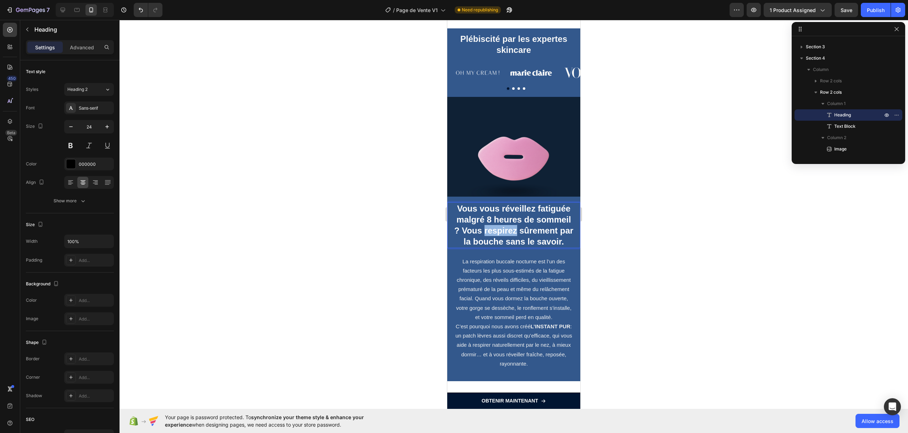
click at [503, 242] on strong "Vous vous réveillez fatiguée malgré 8 heures de sommeil ? Vous respirez sûremen…" at bounding box center [513, 225] width 119 height 43
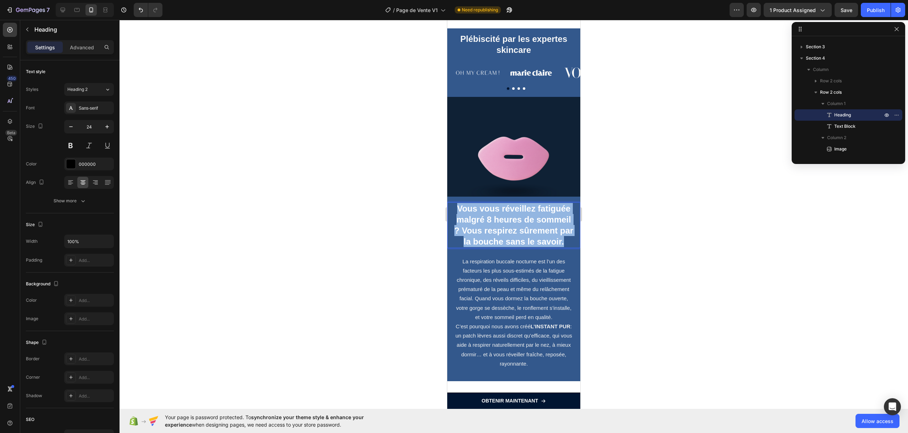
click at [503, 242] on strong "Vous vous réveillez fatiguée malgré 8 heures de sommeil ? Vous respirez sûremen…" at bounding box center [513, 225] width 119 height 43
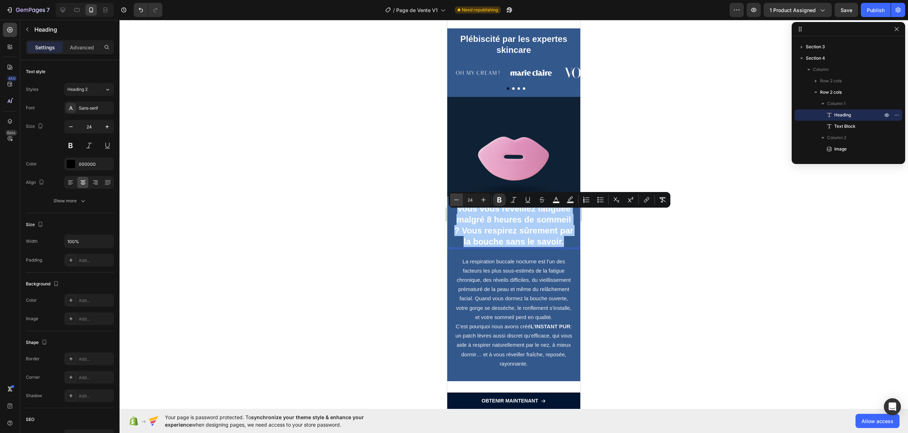
click at [451, 201] on button "Minus" at bounding box center [456, 199] width 13 height 13
type input "23"
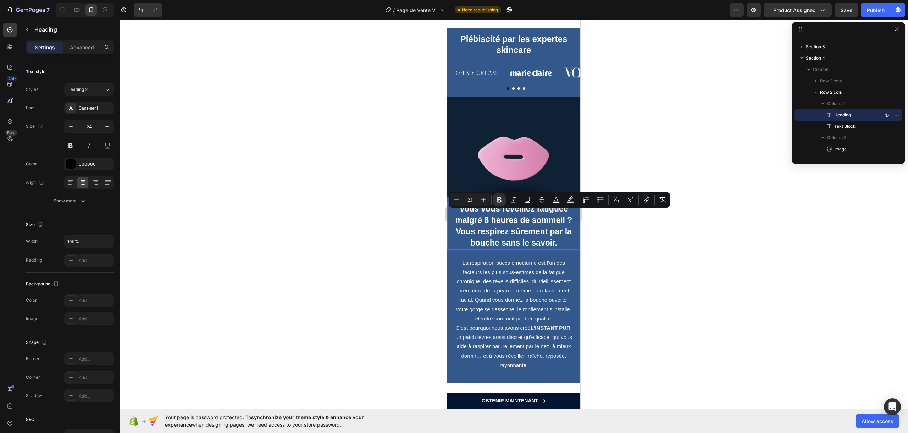
click at [693, 252] on div at bounding box center [513, 226] width 788 height 413
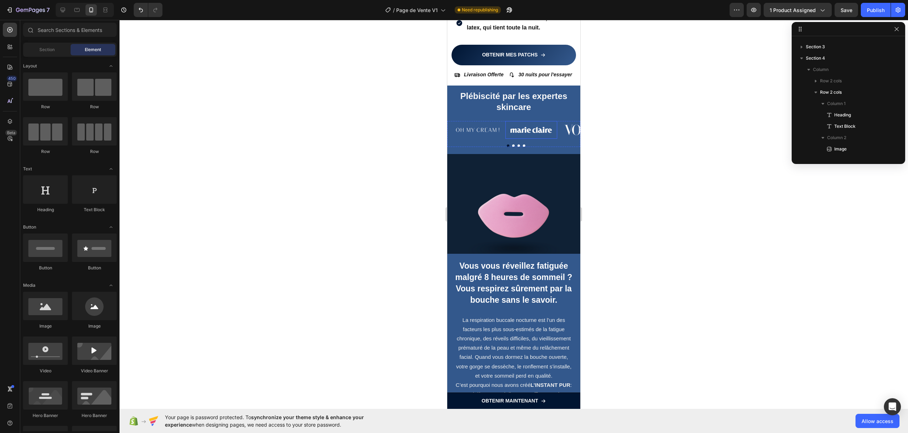
scroll to position [284, 0]
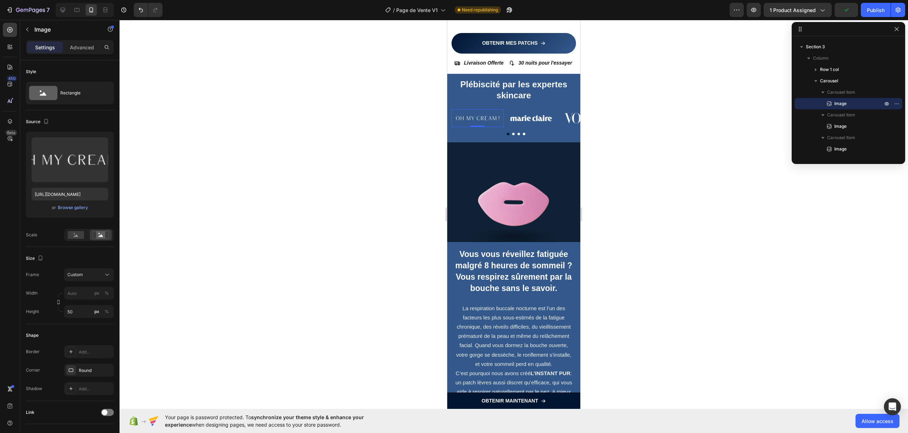
click at [483, 127] on img at bounding box center [477, 118] width 52 height 18
click at [81, 310] on input "50" at bounding box center [89, 311] width 50 height 13
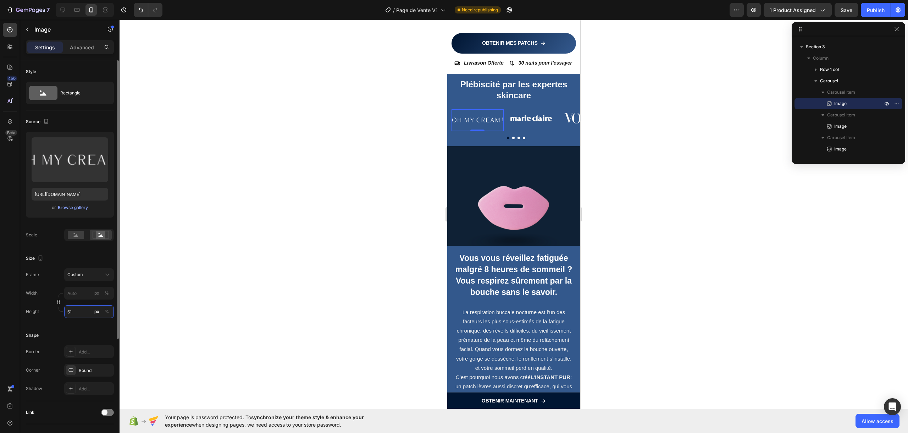
type input "60"
click at [528, 127] on img at bounding box center [531, 118] width 52 height 18
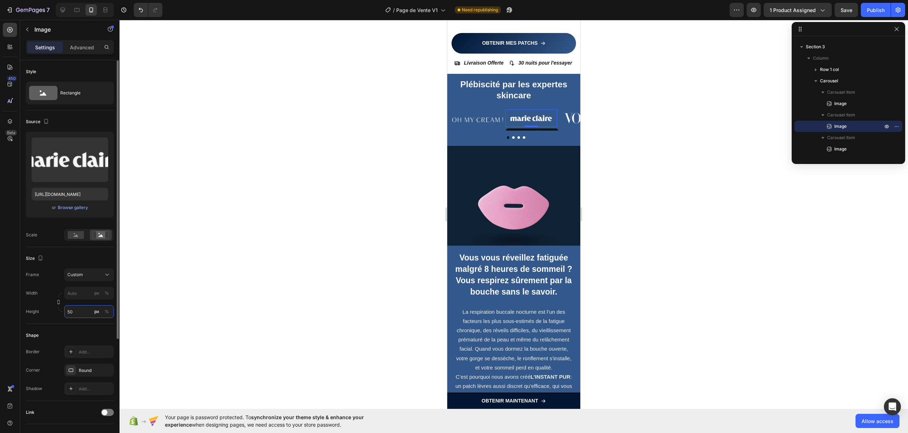
click at [79, 312] on input "50" at bounding box center [89, 311] width 50 height 13
type input "55"
drag, startPoint x: 300, startPoint y: 248, endPoint x: 296, endPoint y: 252, distance: 5.5
click at [300, 248] on div at bounding box center [513, 226] width 788 height 413
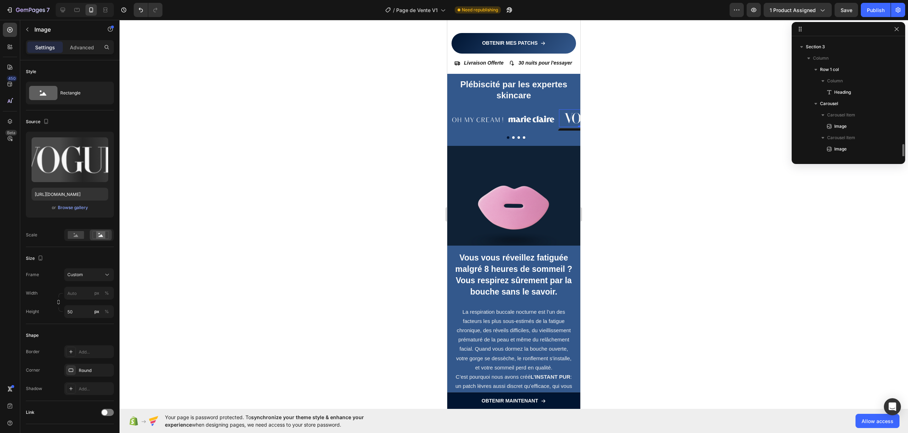
click at [572, 127] on img at bounding box center [585, 118] width 52 height 18
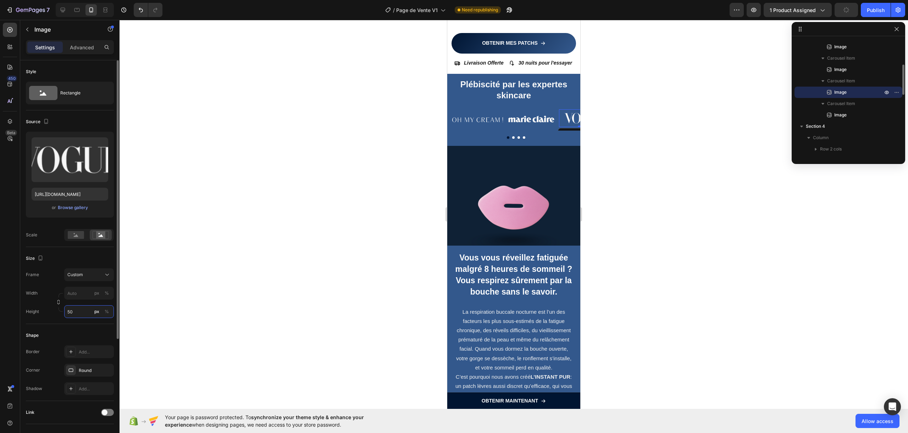
click at [83, 309] on input "50" at bounding box center [89, 311] width 50 height 13
type input "55"
click at [651, 129] on div at bounding box center [513, 226] width 788 height 413
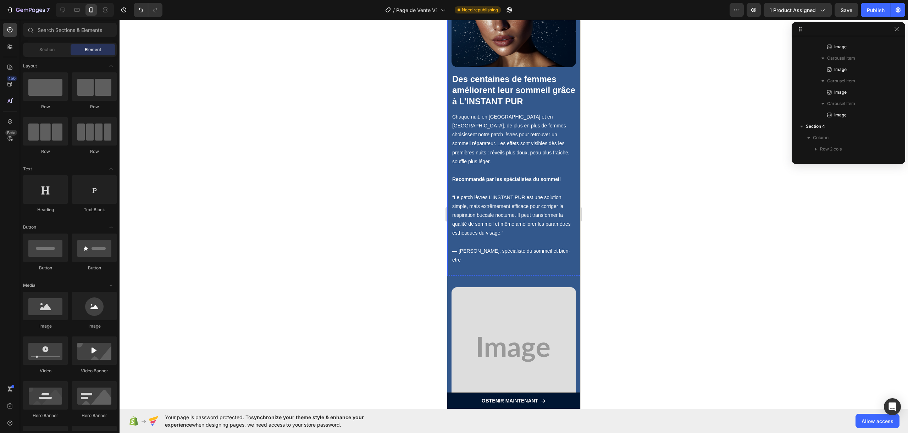
scroll to position [1906, 0]
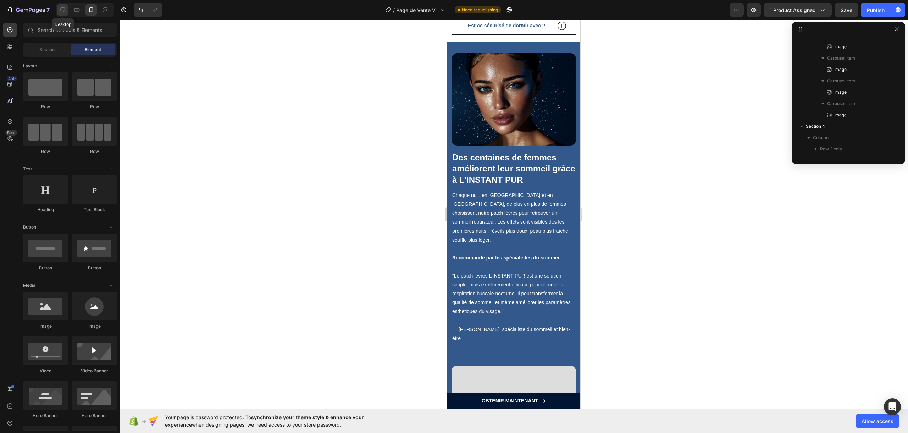
click at [60, 7] on icon at bounding box center [62, 9] width 7 height 7
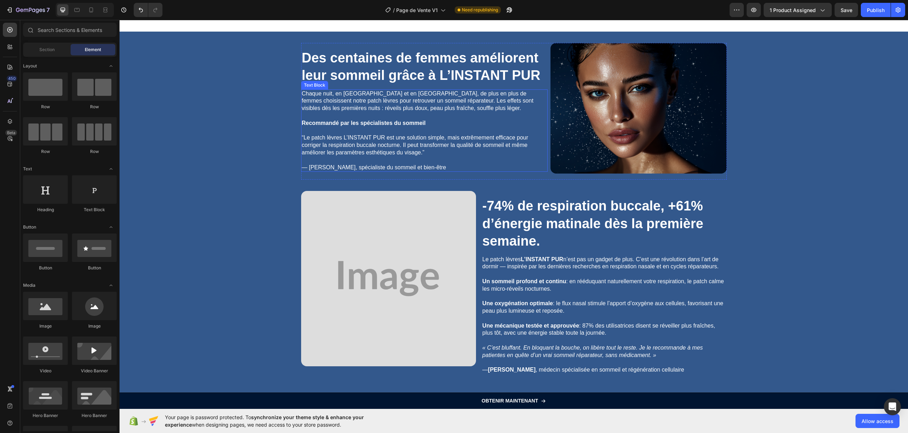
scroll to position [1663, 0]
click at [88, 9] on icon at bounding box center [91, 9] width 7 height 7
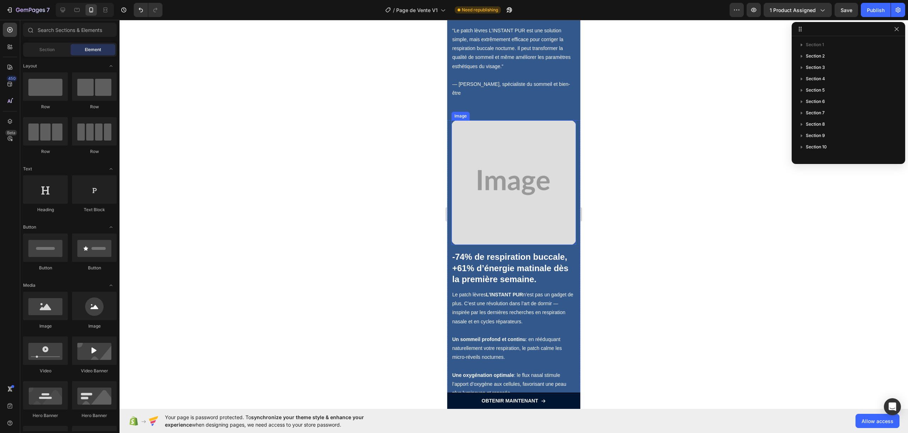
scroll to position [2191, 0]
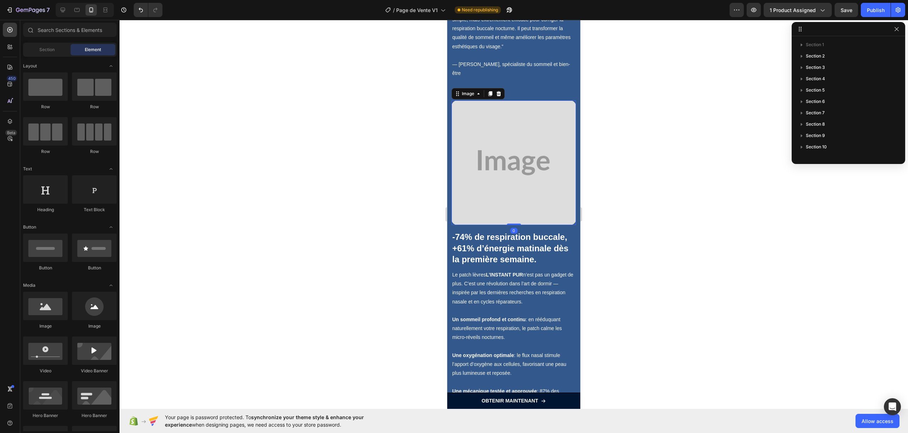
click at [517, 159] on img at bounding box center [513, 162] width 124 height 124
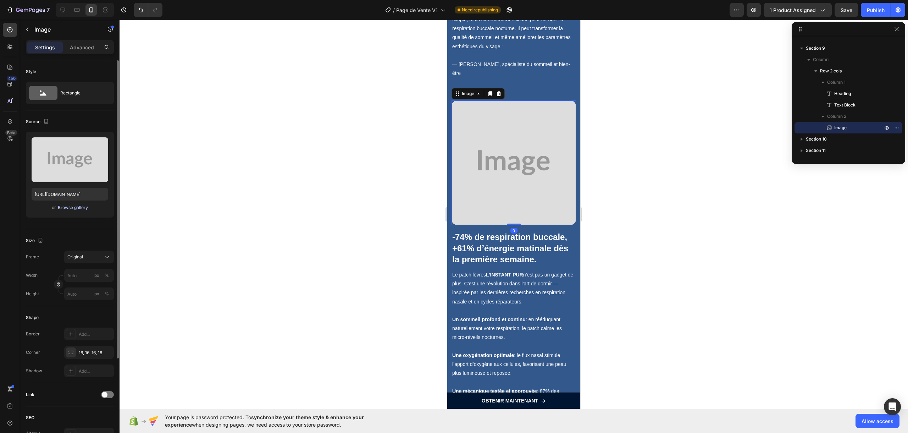
click at [76, 210] on div "Browse gallery" at bounding box center [73, 207] width 30 height 6
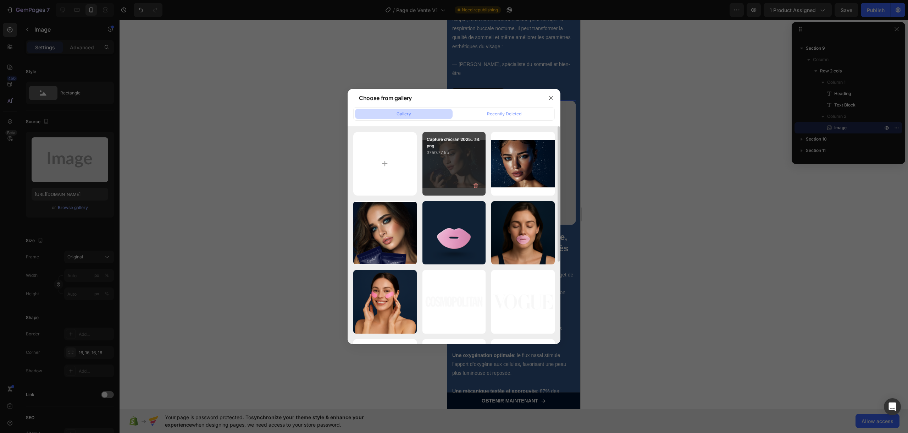
click at [459, 185] on div "Capture d’écran 2025...18.png 3750.77 kb" at bounding box center [453, 163] width 63 height 63
type input "[URL][DOMAIN_NAME]"
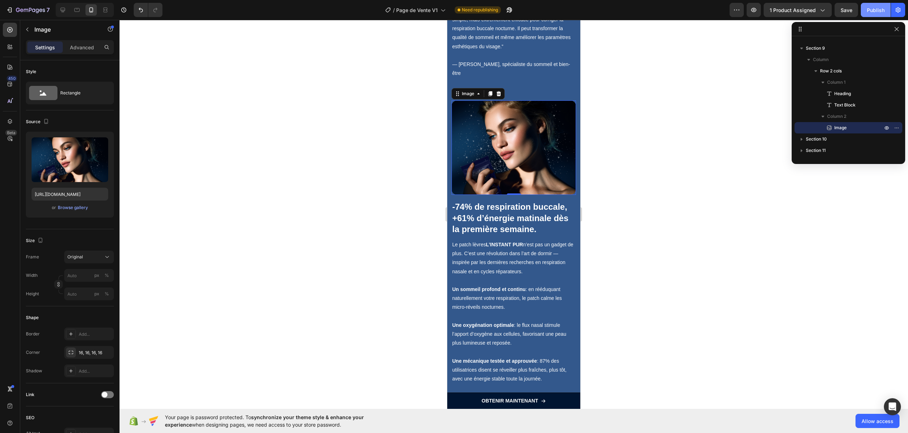
click at [879, 8] on div "Publish" at bounding box center [876, 9] width 18 height 7
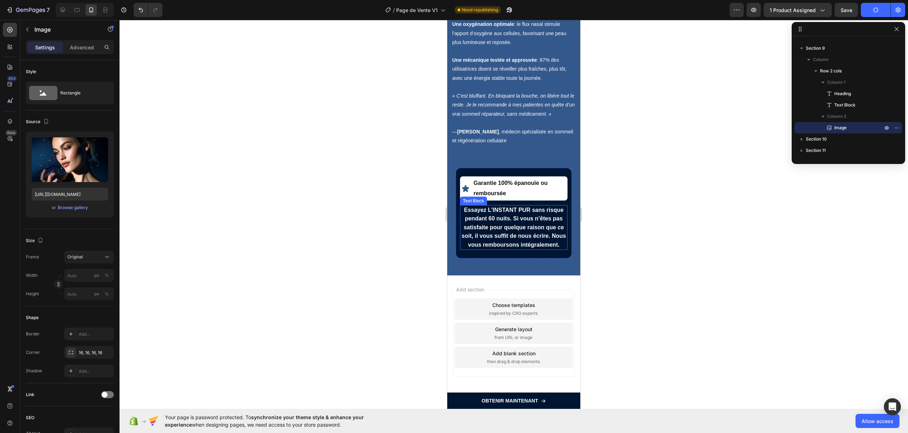
scroll to position [2480, 0]
drag, startPoint x: 762, startPoint y: 70, endPoint x: 780, endPoint y: 55, distance: 23.7
click at [766, 66] on div at bounding box center [513, 226] width 788 height 413
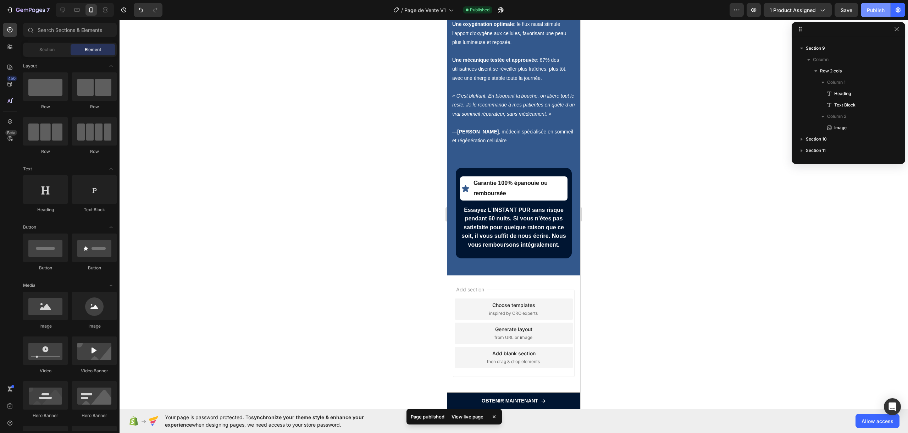
click at [871, 9] on div "Publish" at bounding box center [876, 9] width 18 height 7
click at [740, 72] on div at bounding box center [513, 226] width 788 height 413
